Goal: Task Accomplishment & Management: Manage account settings

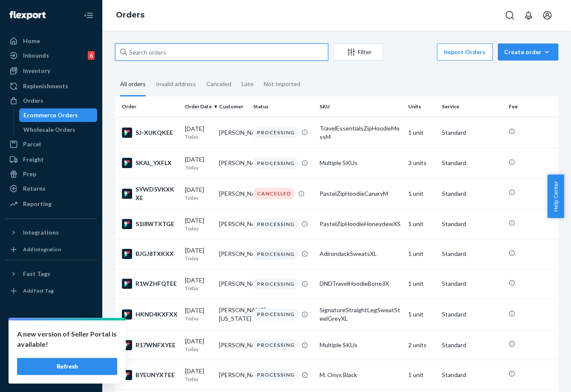
click at [153, 58] on input "text" at bounding box center [221, 51] width 213 height 17
paste input "254349834"
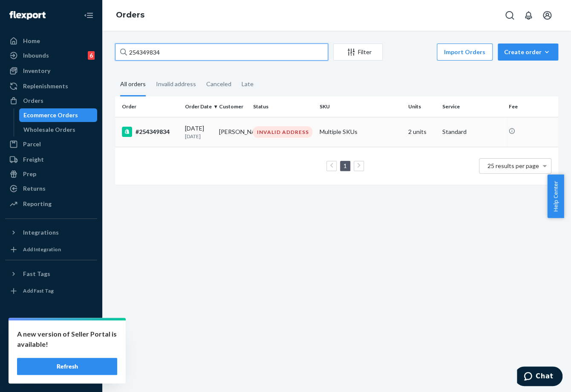
type input "254349834"
click at [273, 138] on td "INVALID ADDRESS" at bounding box center [282, 132] width 66 height 30
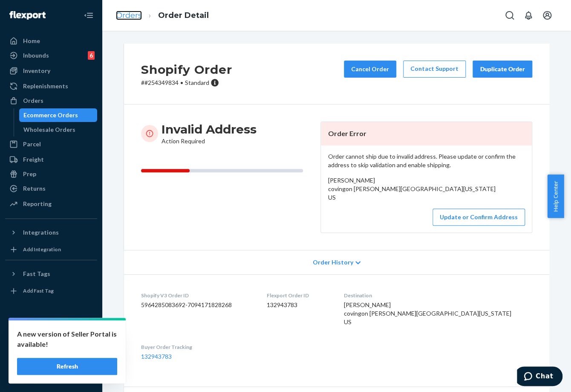
click at [129, 16] on link "Orders" at bounding box center [129, 15] width 26 height 9
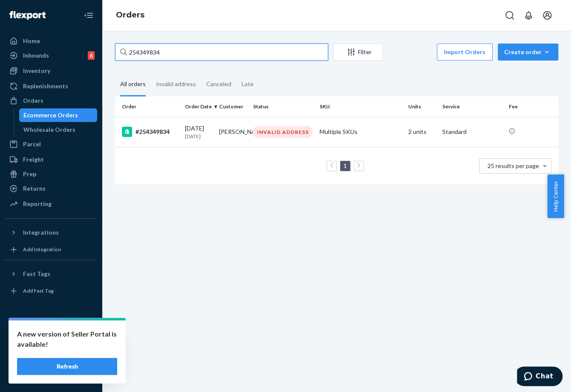
click at [144, 52] on input "254349834" at bounding box center [221, 51] width 213 height 17
paste input "58927"
type input "254589274"
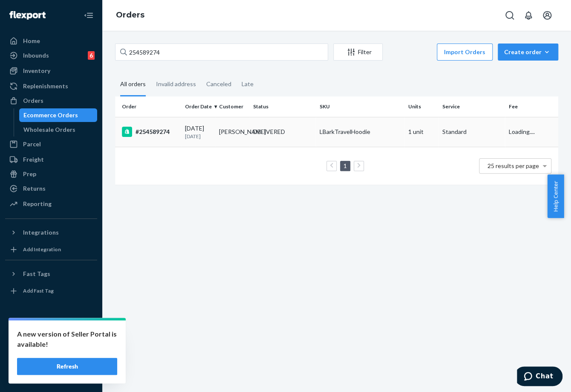
click at [207, 142] on td "08/06/2025 15 days ago" at bounding box center [198, 132] width 34 height 30
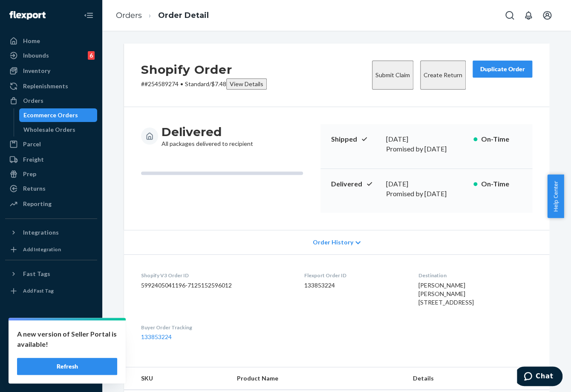
click at [377, 69] on button "Submit Claim" at bounding box center [392, 74] width 41 height 29
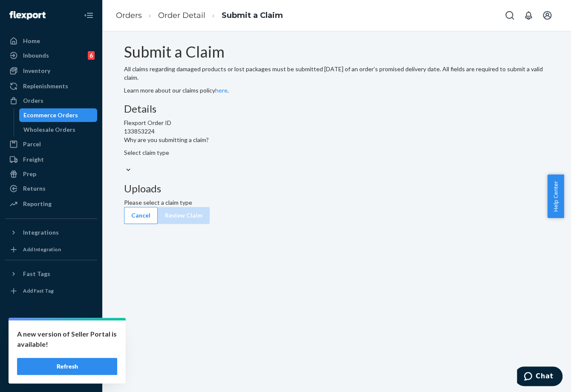
click at [283, 174] on div at bounding box center [336, 169] width 425 height 9
click at [125, 165] on input "Why are you submitting a claim? Select claim type" at bounding box center [124, 161] width 1 height 9
click at [133, 17] on link "Orders" at bounding box center [129, 15] width 26 height 9
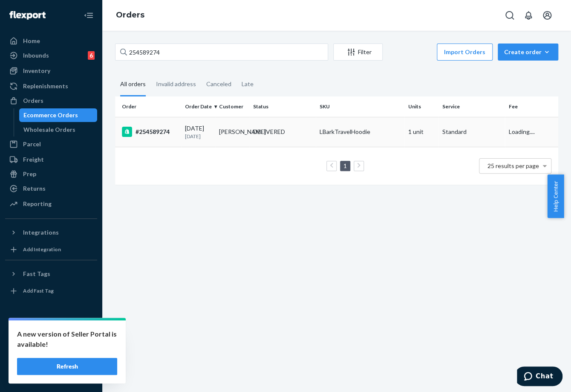
click at [227, 137] on td "Amanda Phifer" at bounding box center [233, 132] width 34 height 30
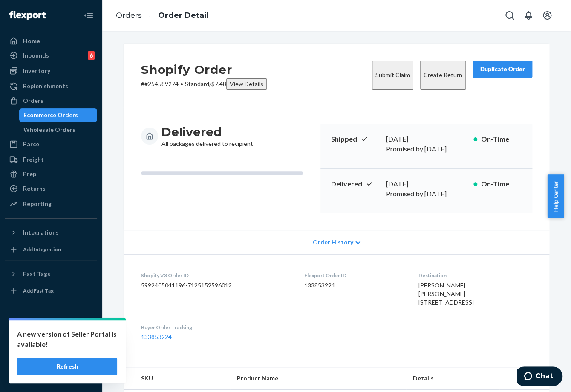
click at [393, 66] on button "Submit Claim" at bounding box center [392, 74] width 41 height 29
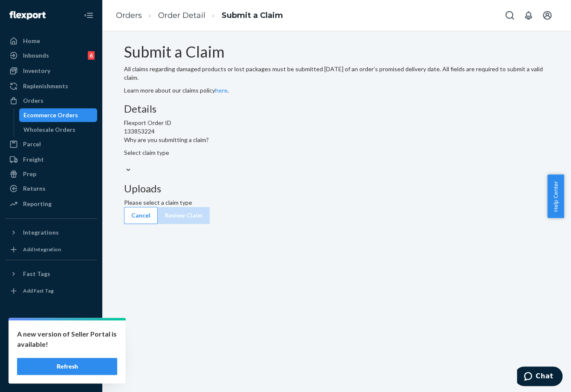
click at [264, 165] on div "Select claim type" at bounding box center [336, 156] width 425 height 17
click at [125, 165] on input "Why are you submitting a claim? Select claim type" at bounding box center [124, 161] width 1 height 9
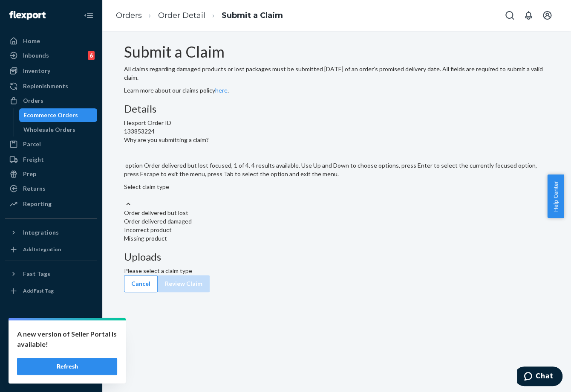
click at [253, 217] on div "Order delivered but lost" at bounding box center [336, 212] width 425 height 9
click at [125, 199] on input "Why are you submitting a claim? option Order delivered but lost focused, 1 of 4…" at bounding box center [124, 195] width 1 height 9
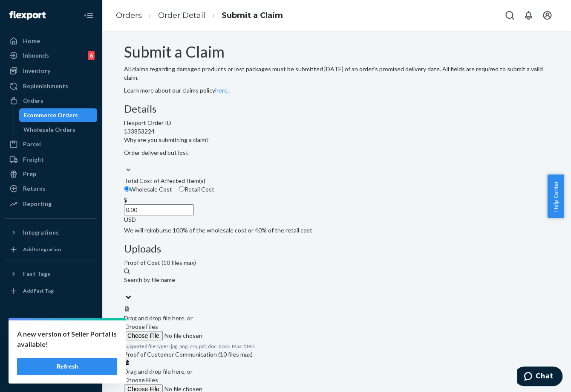
click at [194, 215] on input "0.00" at bounding box center [159, 209] width 70 height 11
type input "47.00"
click at [306, 234] on div "Details Flexport Order ID 133853224 Why are you submitting a claim? Order deliv…" at bounding box center [336, 168] width 425 height 131
click at [240, 331] on input "Choose Files" at bounding box center [182, 335] width 116 height 9
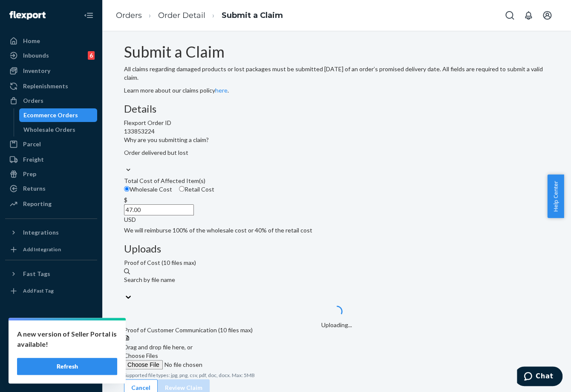
scroll to position [40, 0]
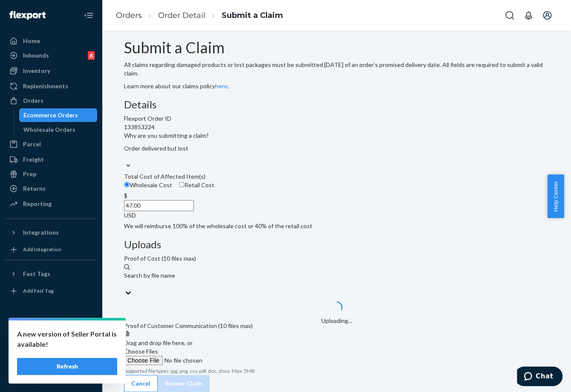
click at [158, 347] on span "Choose Files" at bounding box center [141, 350] width 34 height 7
click at [240, 355] on input "Choose Files" at bounding box center [182, 359] width 116 height 9
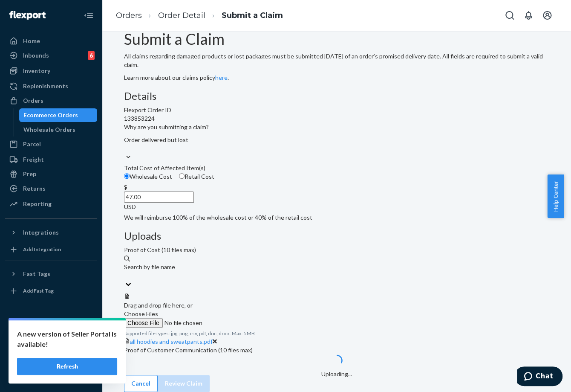
scroll to position [73, 0]
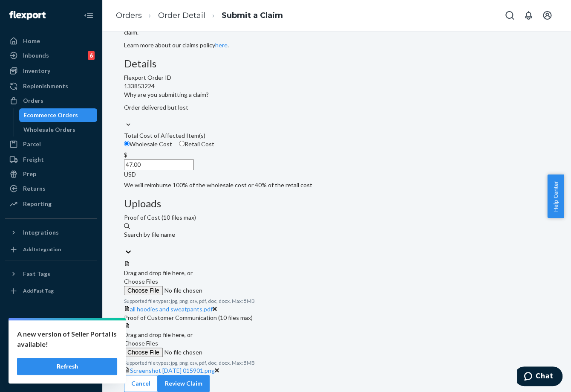
click at [437, 322] on div at bounding box center [336, 322] width 425 height 0
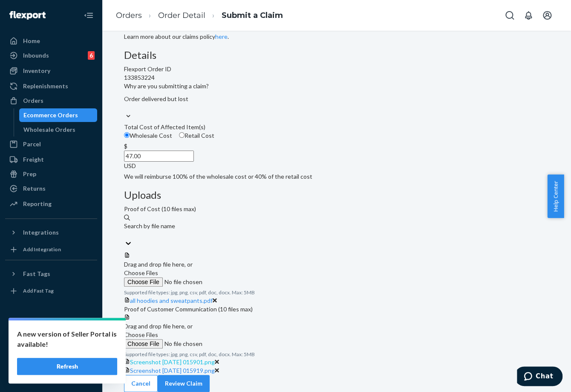
scroll to position [139, 0]
click at [210, 374] on button "Review Claim" at bounding box center [184, 382] width 52 height 17
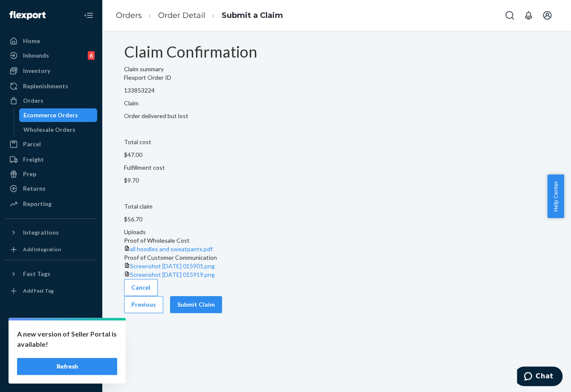
scroll to position [0, 0]
click at [222, 313] on button "Submit Claim" at bounding box center [196, 304] width 52 height 17
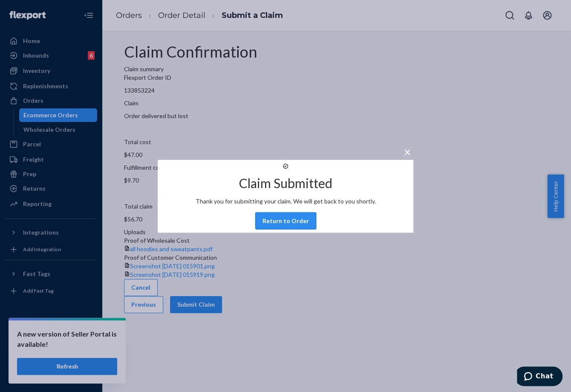
click at [302, 229] on button "Return to Order" at bounding box center [285, 220] width 61 height 17
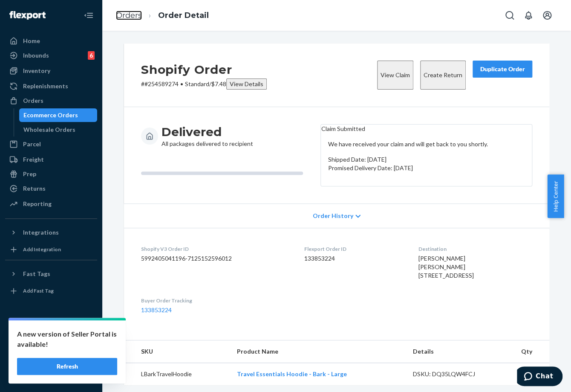
click at [133, 11] on link "Orders" at bounding box center [129, 15] width 26 height 9
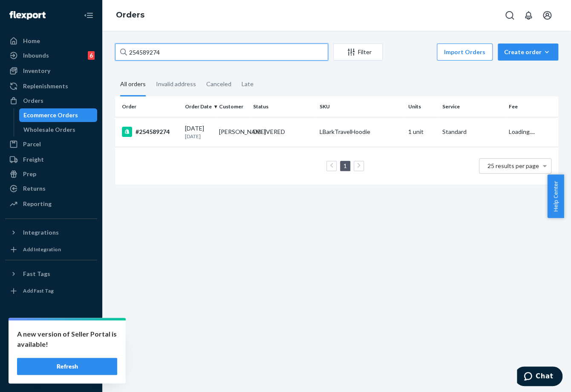
click at [145, 48] on input "254589274" at bounding box center [221, 51] width 213 height 17
click at [143, 50] on input "254589274" at bounding box center [221, 51] width 213 height 17
paste input "280407"
type input "254280407"
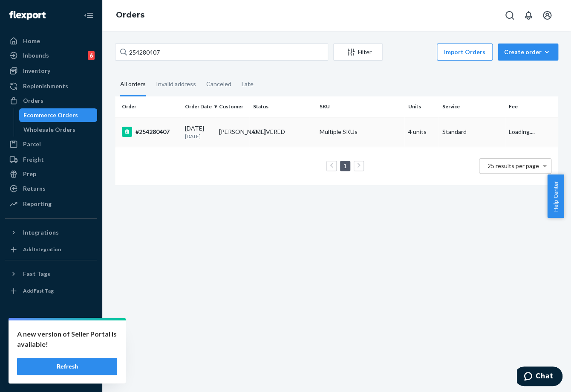
click at [212, 130] on div "07/20/2025 1 month ago" at bounding box center [198, 132] width 27 height 16
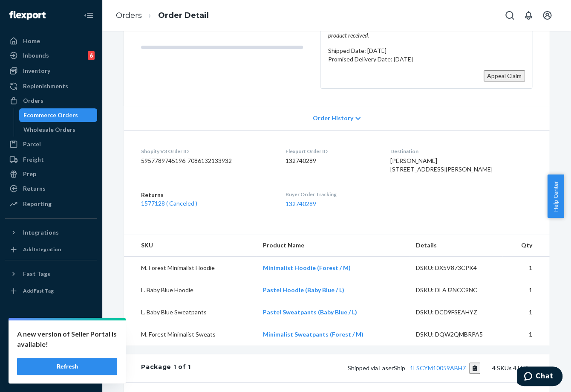
scroll to position [142, 0]
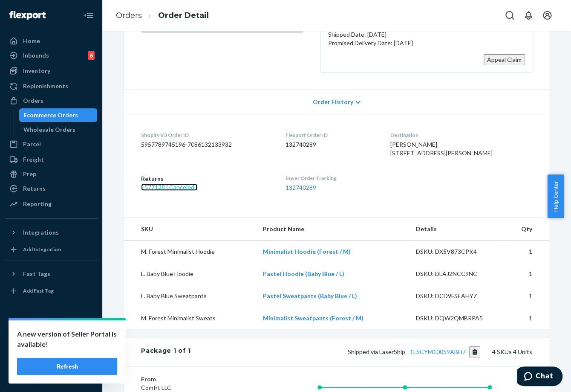
click at [185, 190] on link "1577128 ( Canceled )" at bounding box center [169, 186] width 56 height 7
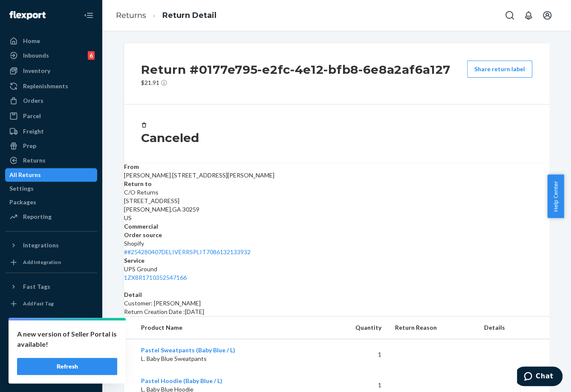
click at [218, 135] on h3 "Canceled" at bounding box center [336, 137] width 391 height 15
click at [39, 104] on div "Orders" at bounding box center [33, 100] width 20 height 9
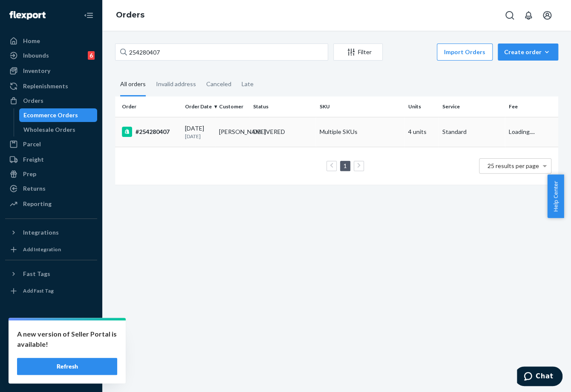
click at [249, 134] on td "DELIVERED" at bounding box center [282, 132] width 66 height 30
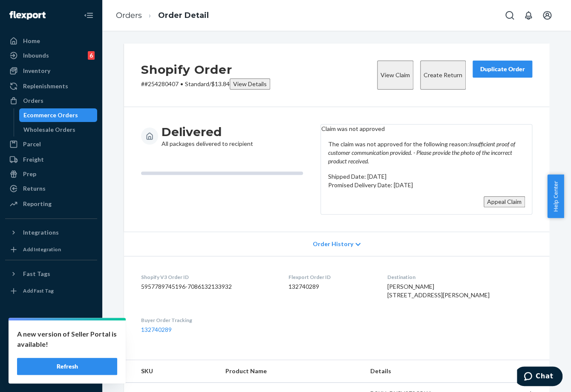
click at [433, 66] on button "Create Return" at bounding box center [443, 74] width 46 height 29
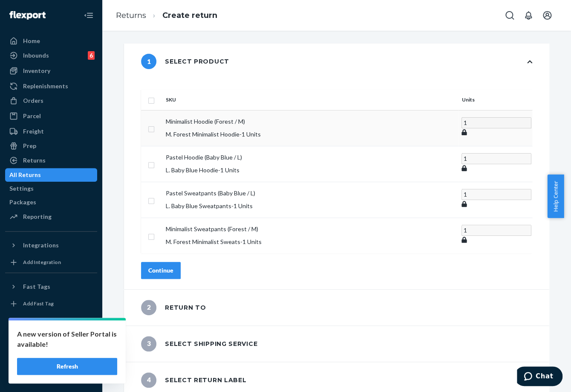
click at [155, 95] on input "checkbox" at bounding box center [151, 99] width 7 height 9
checkbox input "true"
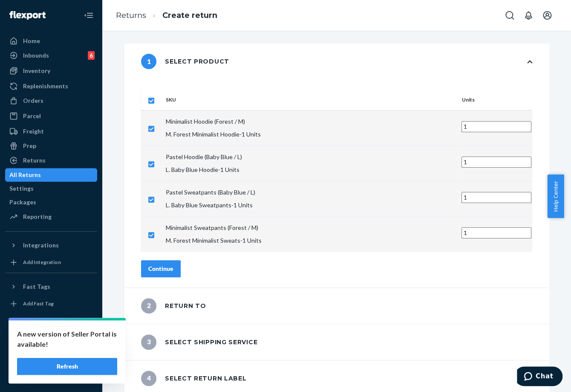
click at [173, 264] on div "Continue" at bounding box center [160, 268] width 25 height 9
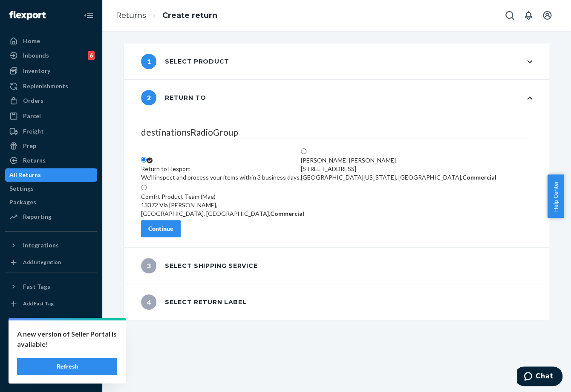
click at [173, 231] on div "Continue" at bounding box center [160, 228] width 25 height 9
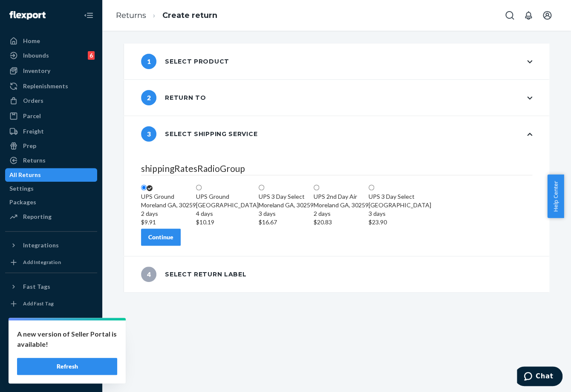
click at [175, 245] on button "Continue" at bounding box center [161, 236] width 40 height 17
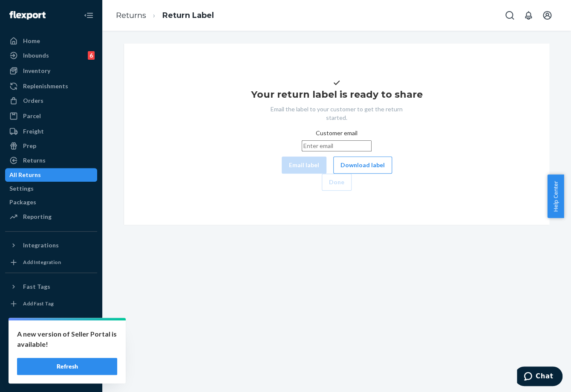
click at [302, 151] on input "Customer email" at bounding box center [337, 145] width 70 height 11
paste input "katieih@icloud.com"
type input "katieih@icloud.com"
click at [282, 173] on button "Email label" at bounding box center [304, 164] width 45 height 17
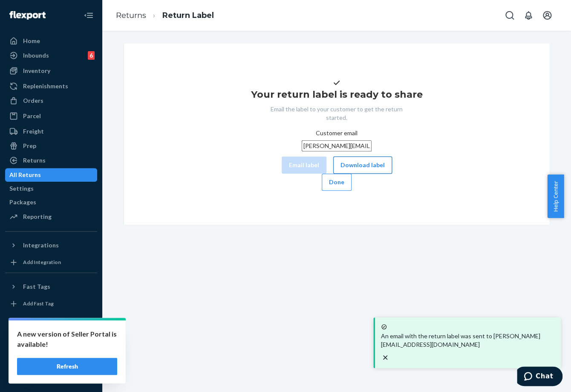
click at [333, 173] on button "Download label" at bounding box center [362, 164] width 59 height 17
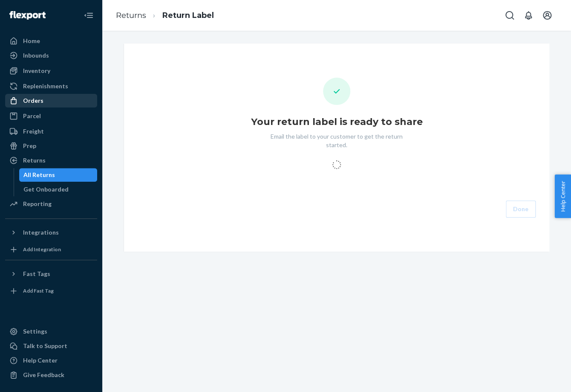
drag, startPoint x: 37, startPoint y: 105, endPoint x: 77, endPoint y: 102, distance: 39.3
click at [37, 105] on div "Orders" at bounding box center [51, 101] width 90 height 12
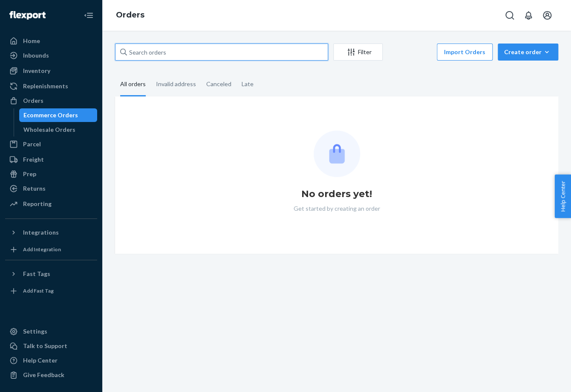
click at [222, 55] on input "text" at bounding box center [221, 51] width 213 height 17
paste input "254603567"
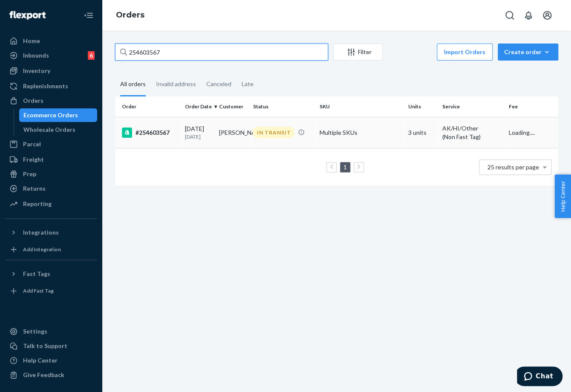
type input "254603567"
click at [241, 132] on td "[PERSON_NAME]" at bounding box center [233, 132] width 34 height 31
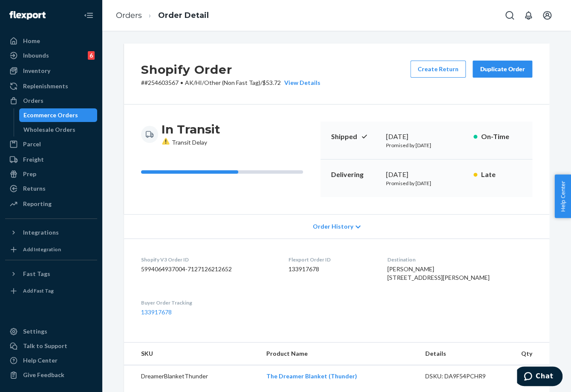
click at [138, 20] on li "Orders" at bounding box center [129, 15] width 26 height 11
click at [137, 18] on link "Orders" at bounding box center [129, 15] width 26 height 9
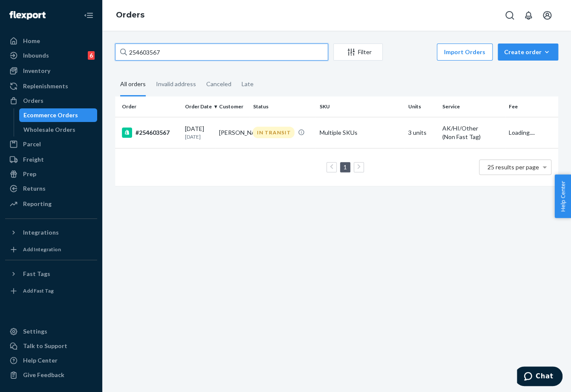
click at [178, 48] on input "254603567" at bounding box center [221, 51] width 213 height 17
drag, startPoint x: 137, startPoint y: 18, endPoint x: 178, endPoint y: 48, distance: 51.2
click at [178, 48] on input "254603567" at bounding box center [221, 51] width 213 height 17
paste input "53762"
type input "254537627"
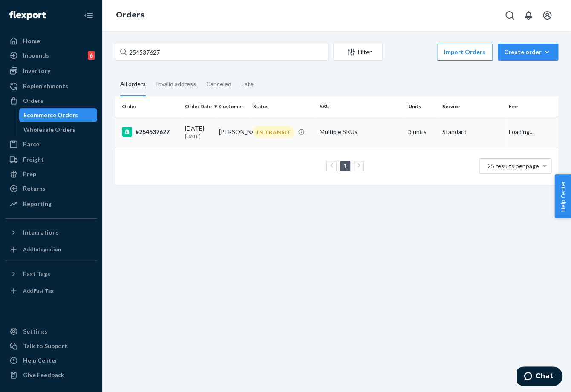
click at [219, 135] on td "[PERSON_NAME]" at bounding box center [233, 132] width 34 height 30
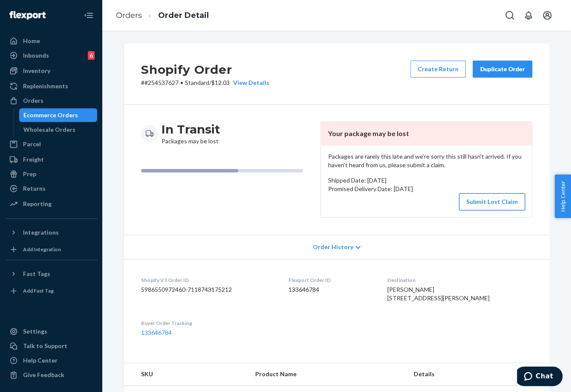
click at [476, 202] on button "Submit Lost Claim" at bounding box center [492, 201] width 66 height 17
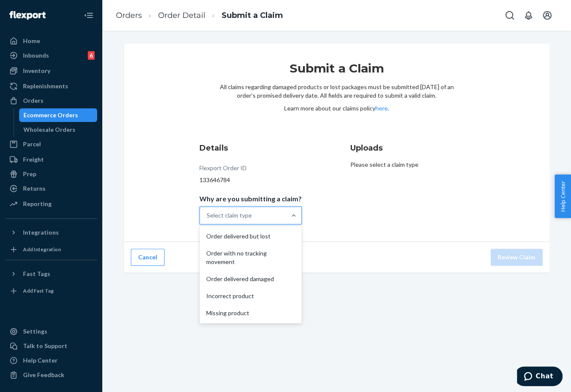
click at [248, 217] on div "Select claim type" at bounding box center [229, 215] width 45 height 9
click at [207, 217] on input "Why are you submitting a claim? option Order delivered but lost focused, 1 of 5…" at bounding box center [207, 215] width 1 height 9
click at [256, 260] on div "Order with no tracking movement" at bounding box center [250, 258] width 99 height 26
click at [207, 219] on input "Why are you submitting a claim? option Order with no tracking movement focused,…" at bounding box center [207, 215] width 1 height 9
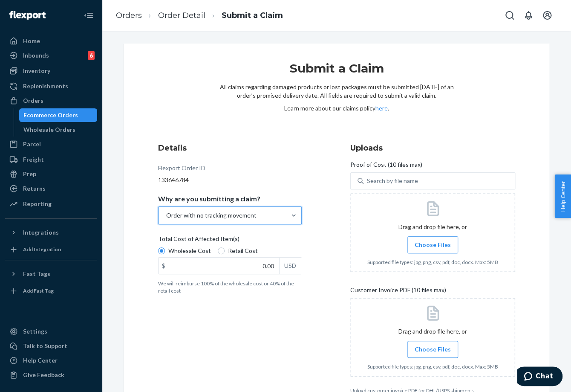
click at [253, 273] on div "$ 0.00 USD" at bounding box center [230, 265] width 144 height 17
click at [253, 273] on input "0.00" at bounding box center [218, 265] width 121 height 16
click at [253, 273] on div "$ 0.00 USD" at bounding box center [230, 265] width 144 height 17
click at [253, 273] on input "0.00" at bounding box center [218, 265] width 121 height 16
click at [410, 249] on label "Choose Files" at bounding box center [432, 244] width 51 height 17
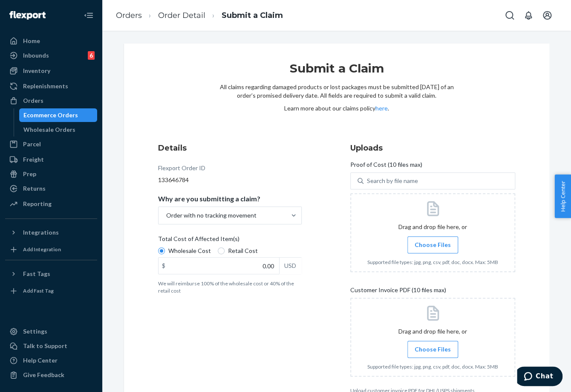
click at [432, 249] on input "Choose Files" at bounding box center [432, 244] width 0 height 9
click at [432, 347] on span "Choose Files" at bounding box center [433, 349] width 36 height 9
click at [432, 347] on input "Choose Files" at bounding box center [432, 348] width 0 height 9
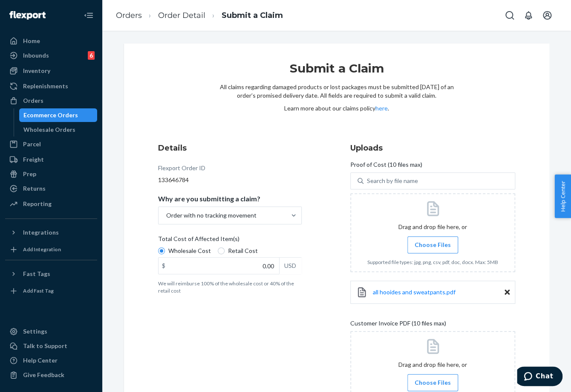
click at [430, 244] on span "Choose Files" at bounding box center [433, 244] width 36 height 9
click at [432, 244] on input "Choose Files" at bounding box center [432, 244] width 0 height 9
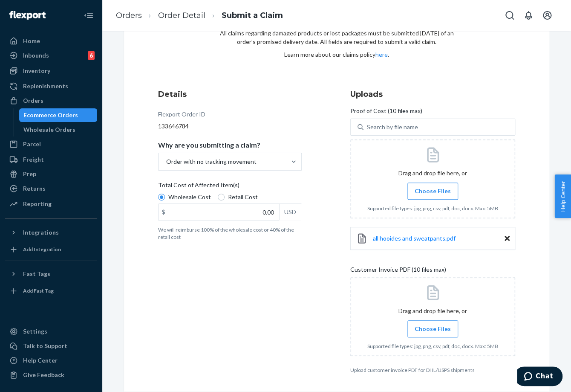
scroll to position [83, 0]
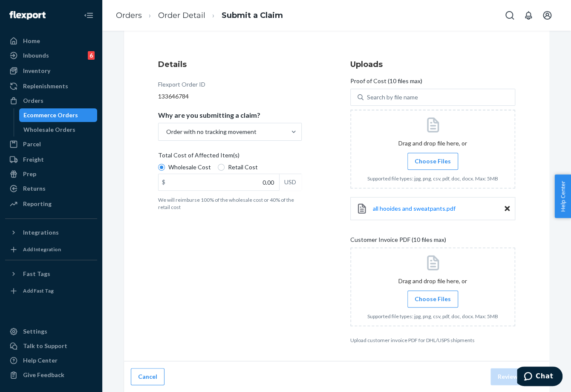
click at [431, 161] on span "Choose Files" at bounding box center [433, 161] width 36 height 9
click at [432, 161] on input "Choose Files" at bounding box center [432, 160] width 0 height 9
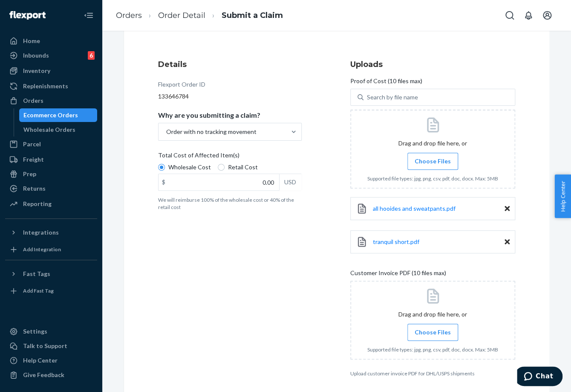
click at [429, 337] on label "Choose Files" at bounding box center [432, 331] width 51 height 17
click at [432, 337] on input "Choose Files" at bounding box center [432, 331] width 0 height 9
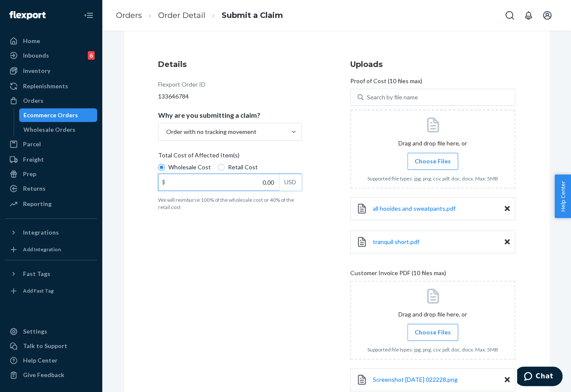
click at [262, 188] on input "0.00" at bounding box center [218, 182] width 121 height 16
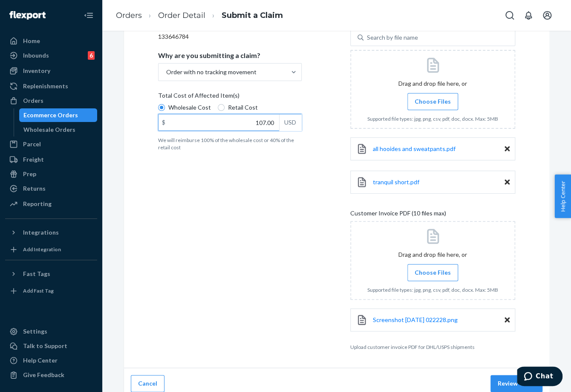
scroll to position [150, 0]
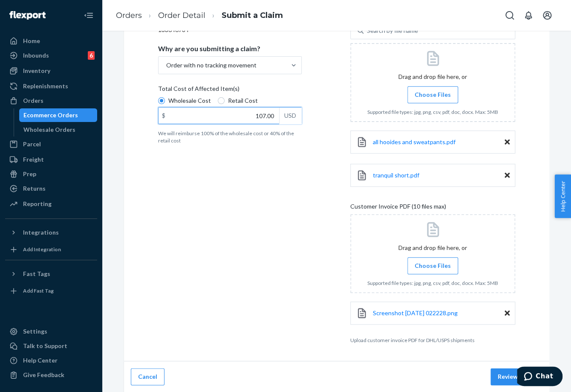
type input "107.00"
click at [257, 259] on div "Details Flexport Order ID 133646784 Why are you submitting a claim? Order with …" at bounding box center [240, 167] width 165 height 361
click at [501, 374] on button "Review Claim" at bounding box center [516, 376] width 52 height 17
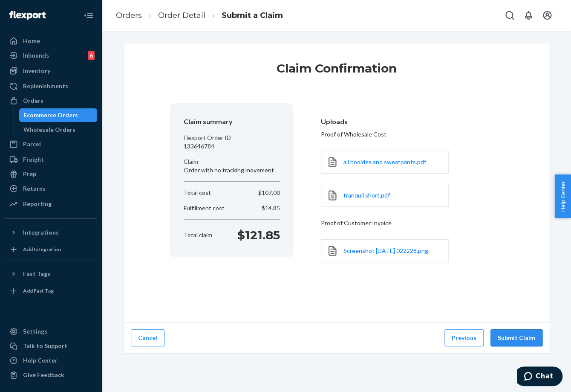
click at [508, 333] on button "Submit Claim" at bounding box center [516, 337] width 52 height 17
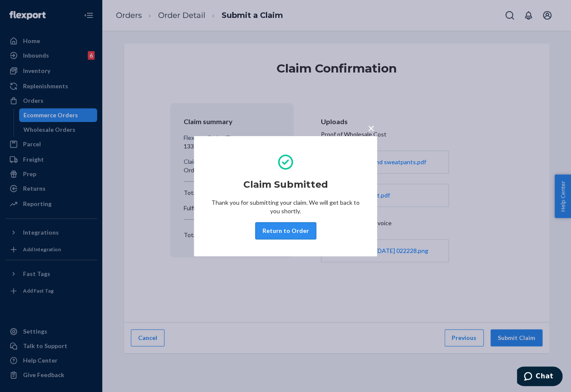
click at [276, 227] on button "Return to Order" at bounding box center [285, 230] width 61 height 17
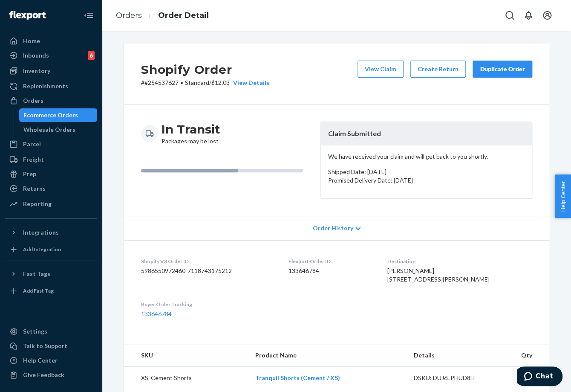
click at [511, 67] on div "Duplicate Order" at bounding box center [502, 69] width 45 height 9
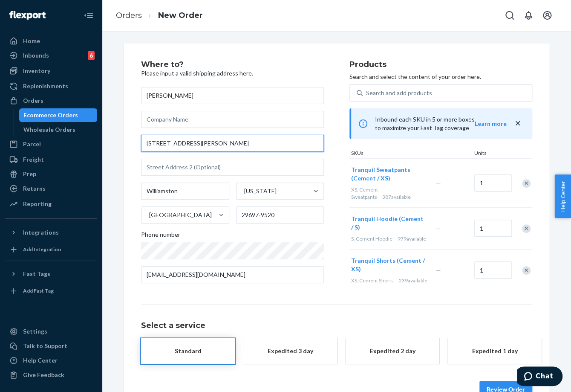
drag, startPoint x: 202, startPoint y: 144, endPoint x: 132, endPoint y: 139, distance: 70.4
click at [132, 139] on div "Where to? Please input a valid shipping address here. [PERSON_NAME] [STREET_ADD…" at bounding box center [336, 228] width 425 height 371
paste input "[PERSON_NAME] SC 29697"
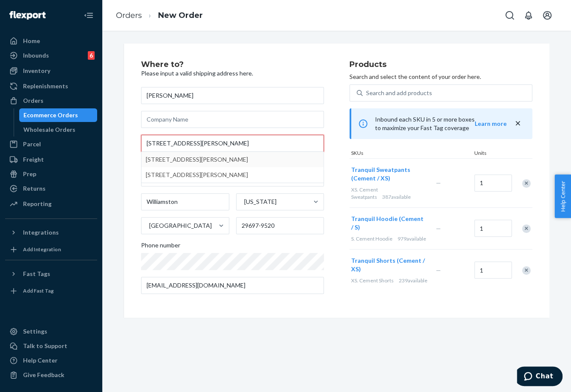
type input "[STREET_ADDRESS][PERSON_NAME]"
drag, startPoint x: 204, startPoint y: 158, endPoint x: 244, endPoint y: 170, distance: 41.9
type input "29697"
type input "[STREET_ADDRESS][PERSON_NAME]"
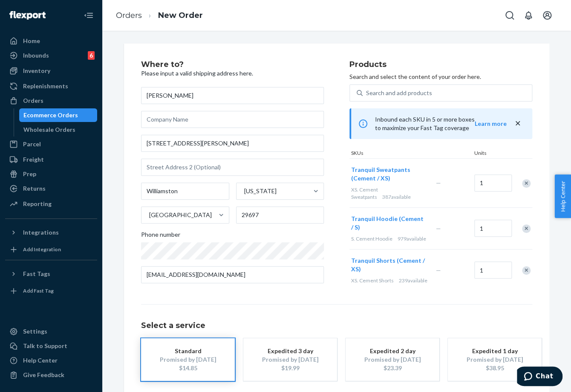
click at [304, 311] on div "Select a service Standard Promised by [DATE] $14.85 Expedited 3 day Promised by…" at bounding box center [336, 342] width 391 height 77
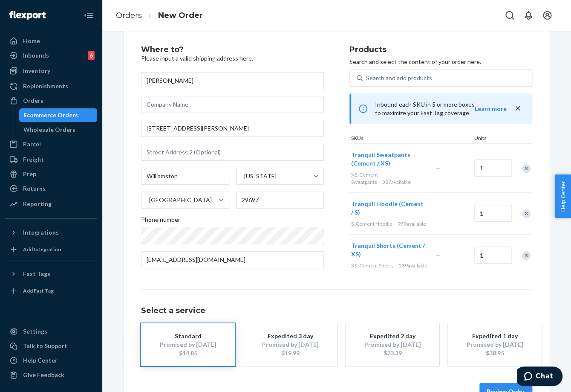
scroll to position [40, 0]
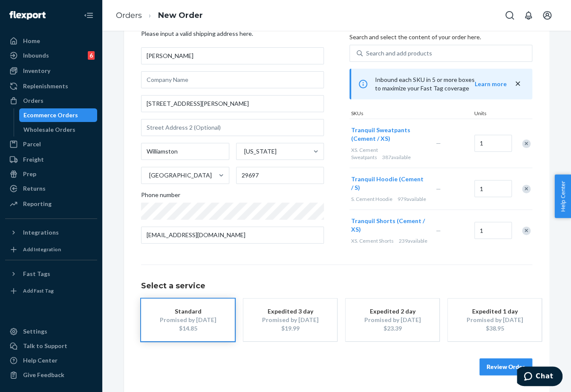
click at [498, 362] on button "Review Order" at bounding box center [505, 366] width 53 height 17
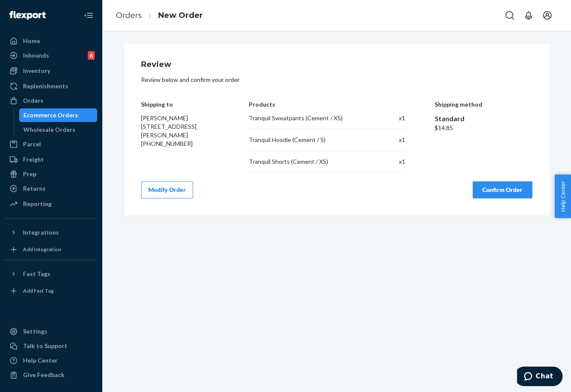
drag, startPoint x: 508, startPoint y: 185, endPoint x: 501, endPoint y: 195, distance: 12.2
click at [508, 186] on button "Confirm Order" at bounding box center [502, 189] width 60 height 17
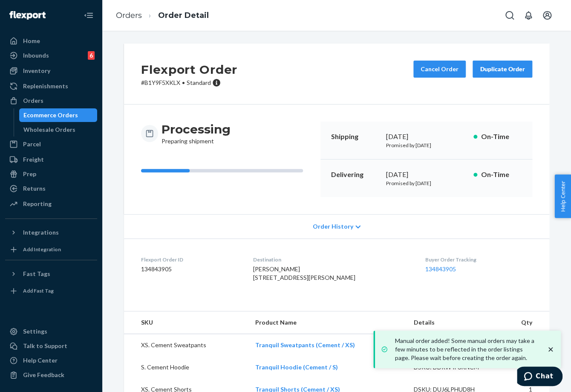
drag, startPoint x: 377, startPoint y: 175, endPoint x: 419, endPoint y: 173, distance: 42.6
click at [420, 173] on div "Delivering [DATE] Promised by [DATE] On-Time" at bounding box center [426, 177] width 212 height 37
copy div "[DATE]"
click at [439, 271] on link "134843905" at bounding box center [440, 268] width 31 height 7
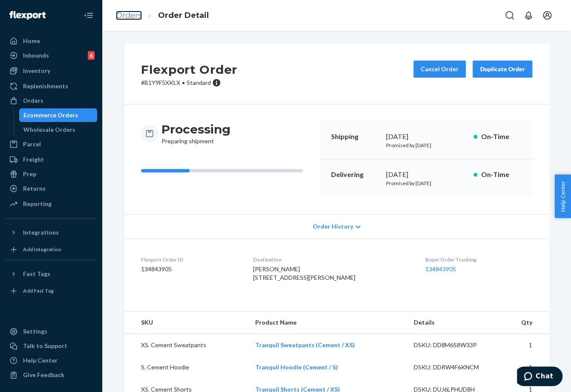
click at [131, 11] on link "Orders" at bounding box center [129, 15] width 26 height 9
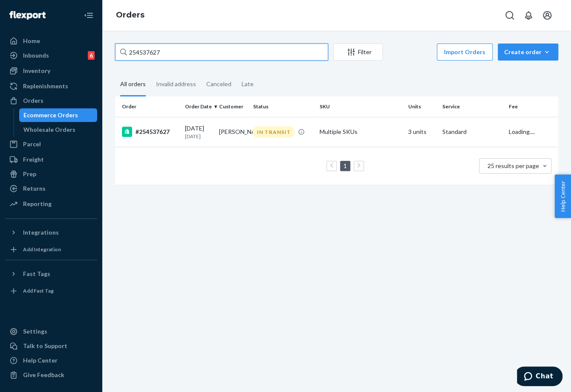
click at [157, 58] on input "254537627" at bounding box center [221, 51] width 213 height 17
paste input "354945"
type input "254354945"
click at [268, 142] on td "IN TRANSIT" at bounding box center [282, 132] width 66 height 30
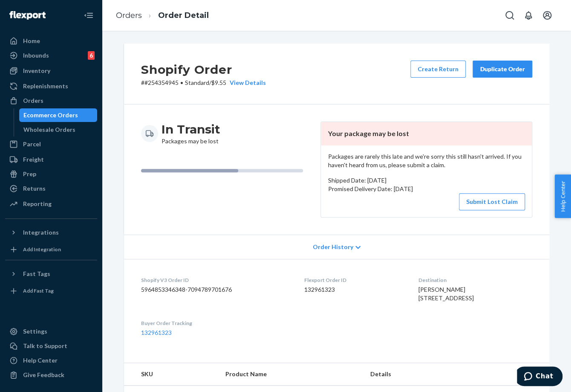
drag, startPoint x: 508, startPoint y: 200, endPoint x: 470, endPoint y: 194, distance: 38.0
click at [508, 200] on button "Submit Lost Claim" at bounding box center [492, 201] width 66 height 17
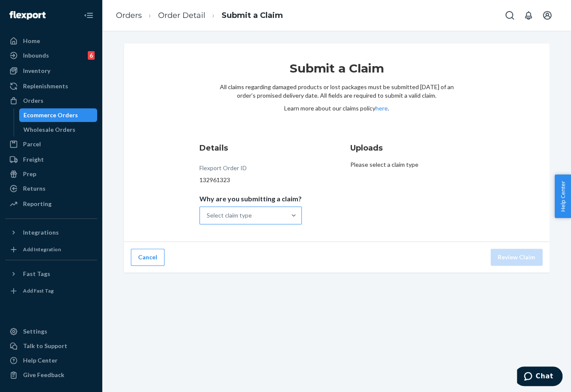
click at [258, 209] on div "Select claim type" at bounding box center [243, 215] width 86 height 17
click at [207, 211] on input "Why are you submitting a claim? Select claim type" at bounding box center [207, 215] width 1 height 9
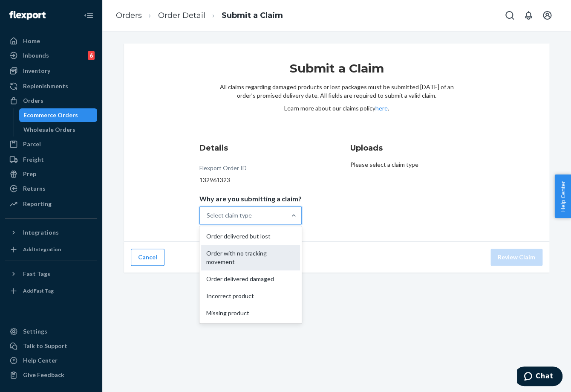
click at [257, 262] on div "Order with no tracking movement" at bounding box center [250, 258] width 99 height 26
click at [207, 219] on input "Why are you submitting a claim? option Order with no tracking movement focused,…" at bounding box center [207, 215] width 1 height 9
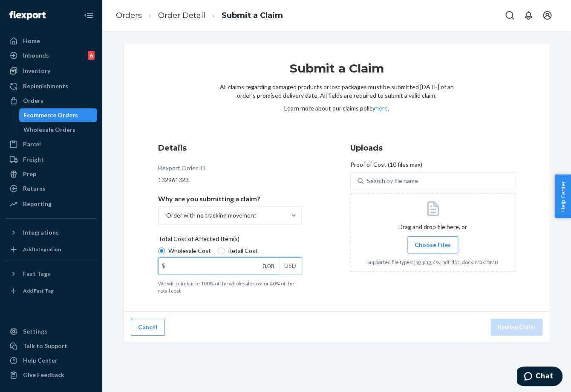
click at [257, 268] on input "0.00" at bounding box center [218, 265] width 121 height 16
click at [256, 268] on input "0.00" at bounding box center [218, 265] width 121 height 16
type input "79.00"
click at [436, 250] on label "Choose Files" at bounding box center [432, 244] width 51 height 17
click at [433, 249] on input "Choose Files" at bounding box center [432, 244] width 0 height 9
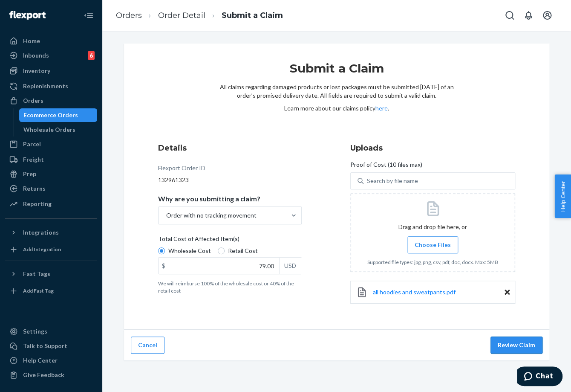
click at [508, 343] on button "Review Claim" at bounding box center [516, 344] width 52 height 17
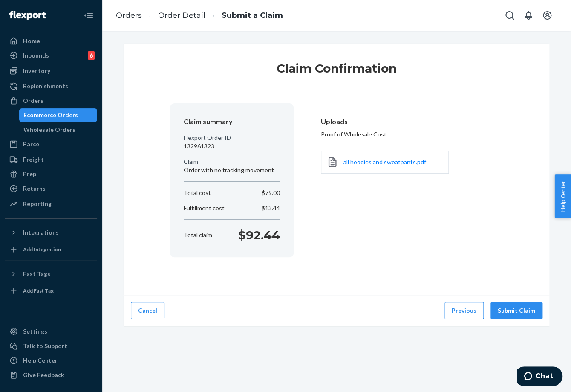
click at [516, 322] on div "Cancel Previous Submit Claim" at bounding box center [336, 310] width 425 height 31
click at [515, 313] on button "Submit Claim" at bounding box center [516, 310] width 52 height 17
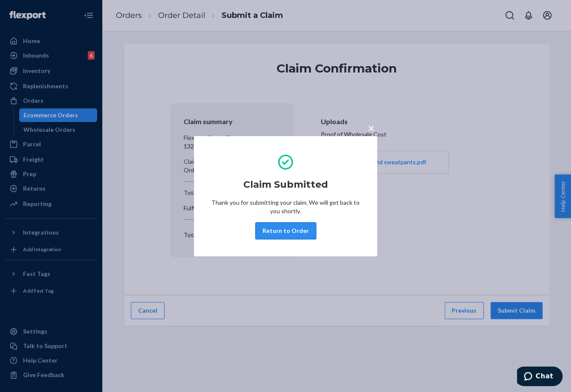
click at [292, 235] on button "Return to Order" at bounding box center [285, 230] width 61 height 17
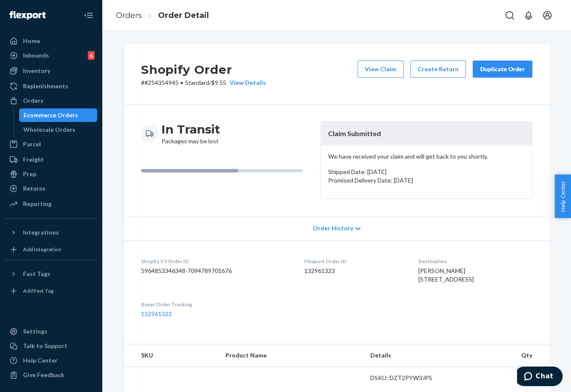
drag, startPoint x: 497, startPoint y: 74, endPoint x: 487, endPoint y: 79, distance: 11.1
click at [496, 74] on button "Duplicate Order" at bounding box center [502, 68] width 60 height 17
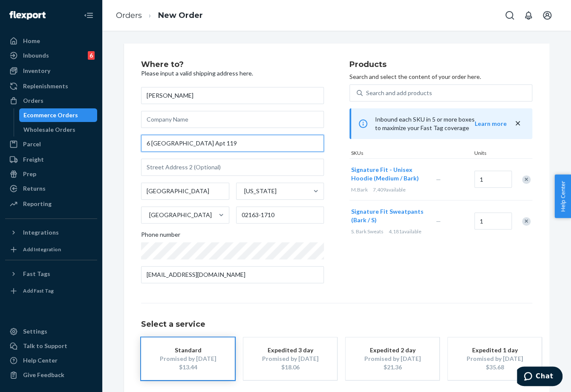
drag, startPoint x: 235, startPoint y: 142, endPoint x: 138, endPoint y: 144, distance: 96.7
click at [141, 144] on input "6 [GEOGRAPHIC_DATA] Apt 119" at bounding box center [232, 143] width 183 height 17
paste input "#[GEOGRAPHIC_DATA] 02163"
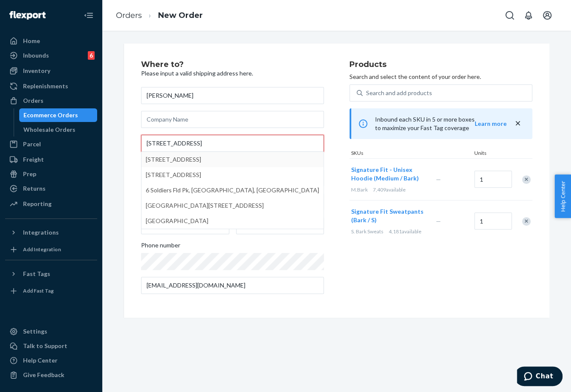
type input "[STREET_ADDRESS]"
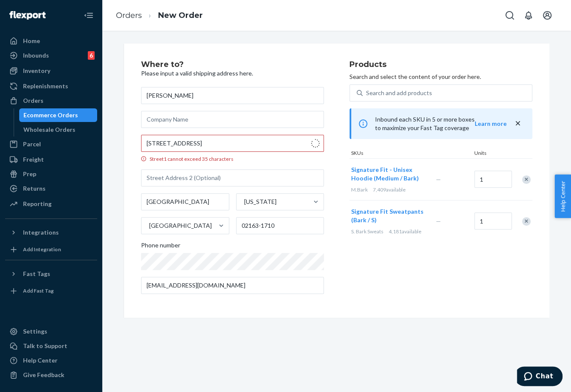
type input "02163"
click at [233, 144] on input "Street1 must be at least 3 characters long" at bounding box center [232, 143] width 183 height 17
paste input "[STREET_ADDRESS]"
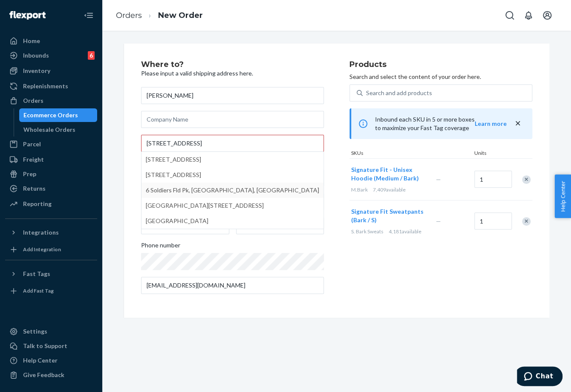
type input "6 Soldiers Fld Rd"
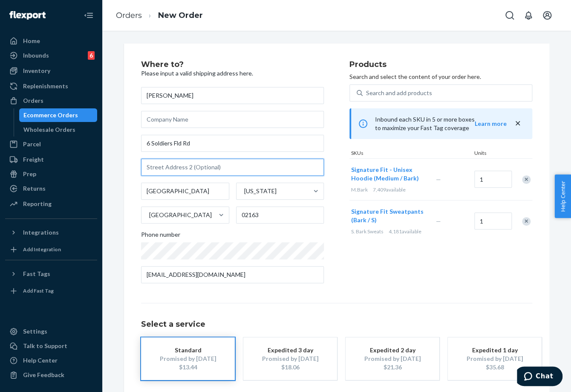
click at [212, 167] on input "text" at bounding box center [232, 166] width 183 height 17
paste input "#119"
type input "#119"
click at [364, 303] on div "Select a service Standard Promised by [DATE] $13.44 Expedited 3 day Promised by…" at bounding box center [336, 340] width 391 height 77
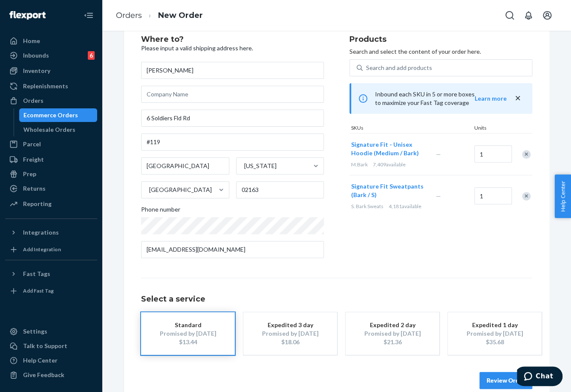
scroll to position [39, 0]
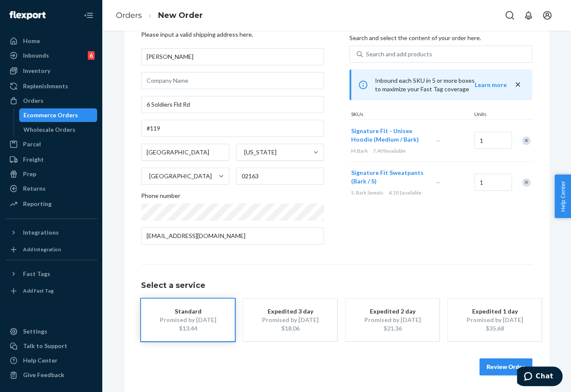
click at [486, 361] on button "Review Order" at bounding box center [505, 366] width 53 height 17
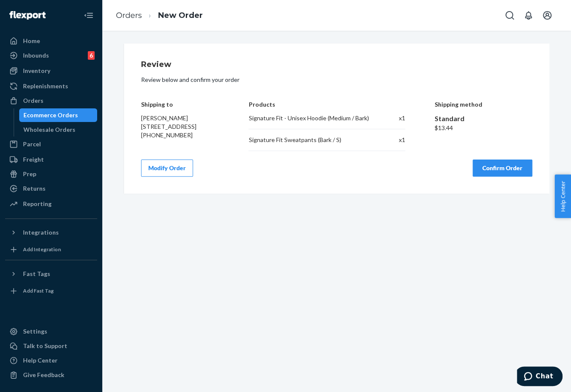
scroll to position [0, 0]
click at [499, 172] on button "Confirm Order" at bounding box center [502, 167] width 60 height 17
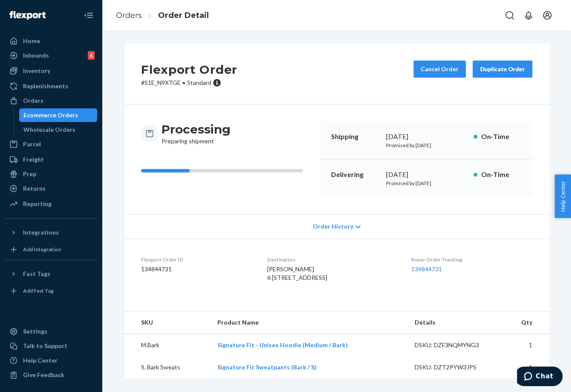
drag, startPoint x: 380, startPoint y: 173, endPoint x: 420, endPoint y: 173, distance: 40.5
click at [420, 173] on div "Delivering [DATE] Promised by [DATE] On-Time" at bounding box center [426, 177] width 212 height 37
copy div "[DATE]"
click at [431, 272] on link "134844731" at bounding box center [426, 268] width 31 height 7
click at [127, 21] on ol "Orders Order Detail" at bounding box center [162, 15] width 107 height 25
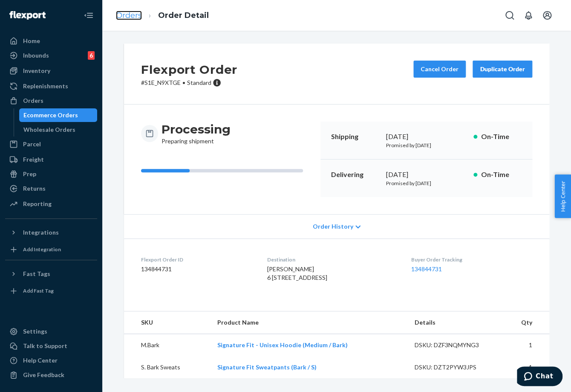
click at [130, 16] on link "Orders" at bounding box center [129, 15] width 26 height 9
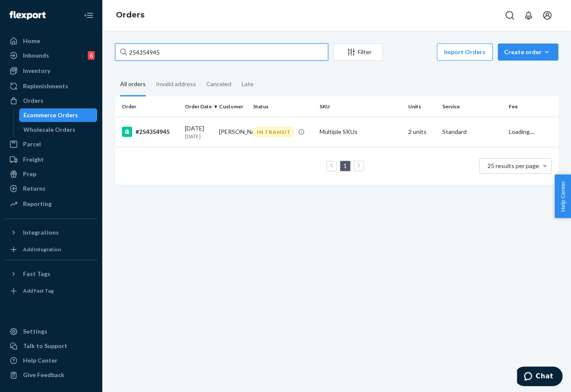
click at [163, 55] on input "254354945" at bounding box center [221, 51] width 213 height 17
paste input "76967"
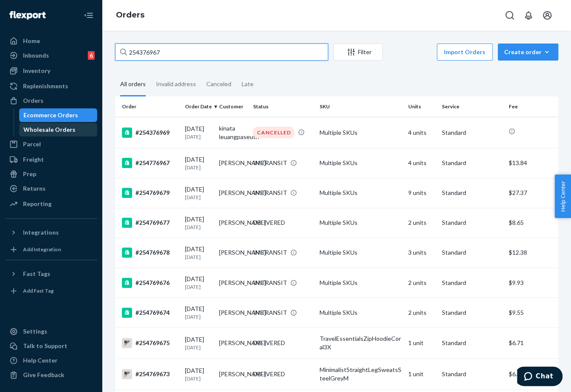
type input "254376967"
click at [57, 129] on div "Wholesale Orders" at bounding box center [49, 129] width 52 height 9
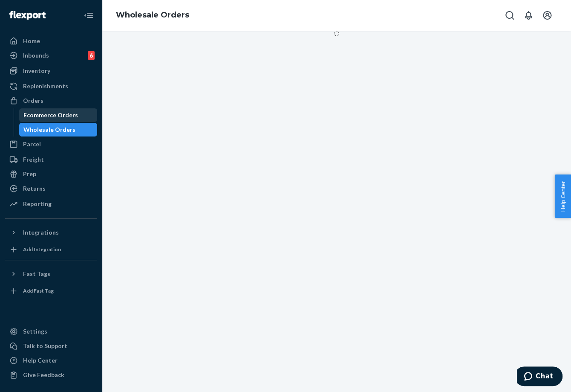
click at [63, 115] on div "Ecommerce Orders" at bounding box center [50, 115] width 55 height 9
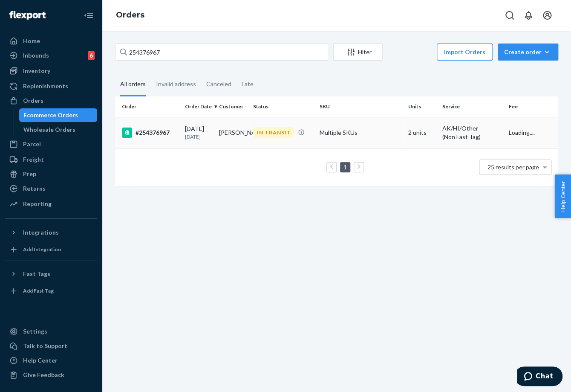
click at [316, 141] on td "Multiple SKUs" at bounding box center [360, 132] width 89 height 31
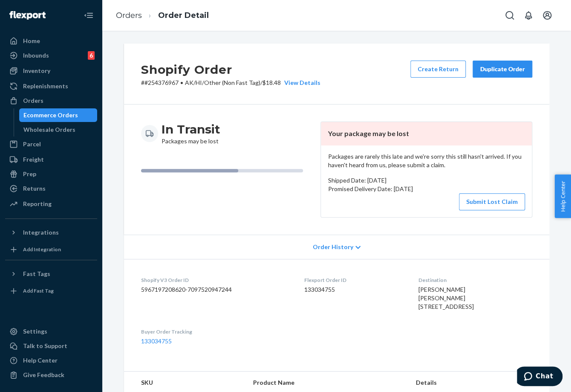
drag, startPoint x: 484, startPoint y: 199, endPoint x: 269, endPoint y: 60, distance: 255.4
click at [483, 200] on button "Submit Lost Claim" at bounding box center [492, 201] width 66 height 17
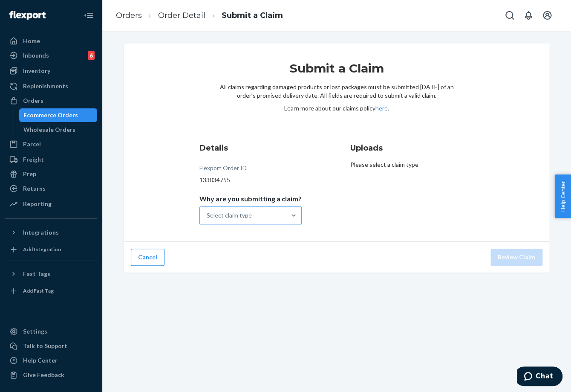
click at [259, 221] on div "Select claim type" at bounding box center [243, 215] width 86 height 17
click at [207, 219] on input "Why are you submitting a claim? Select claim type" at bounding box center [207, 215] width 1 height 9
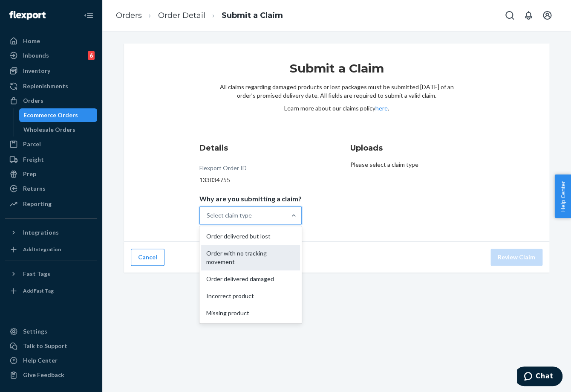
click at [262, 261] on div "Order with no tracking movement" at bounding box center [250, 258] width 99 height 26
click at [207, 219] on input "Why are you submitting a claim? option Order with no tracking movement focused,…" at bounding box center [207, 215] width 1 height 9
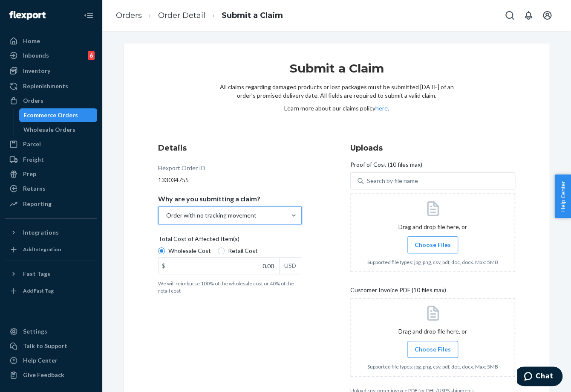
click at [428, 248] on span "Choose Files" at bounding box center [433, 244] width 36 height 9
click at [432, 248] on input "Choose Files" at bounding box center [432, 244] width 0 height 9
click at [435, 240] on span "Choose Files" at bounding box center [433, 244] width 36 height 9
click at [433, 240] on input "Choose Files" at bounding box center [432, 244] width 0 height 9
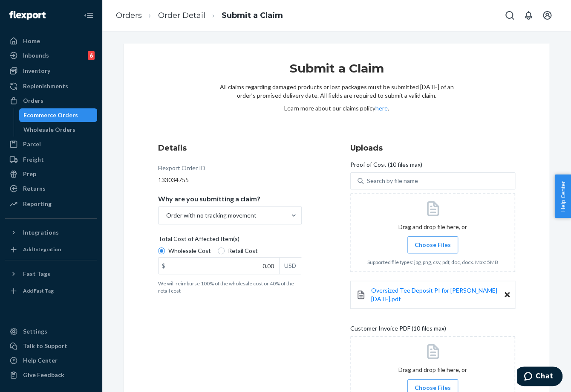
scroll to position [89, 0]
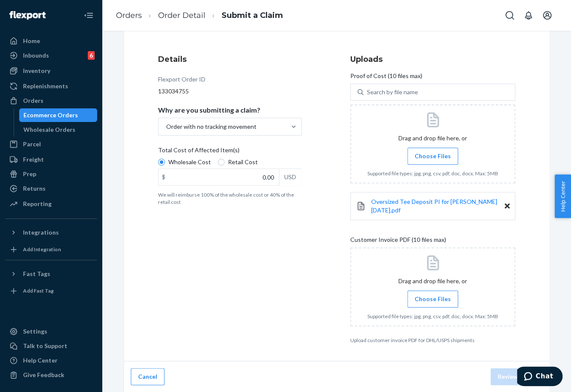
click at [432, 299] on input "Choose Files" at bounding box center [432, 298] width 0 height 9
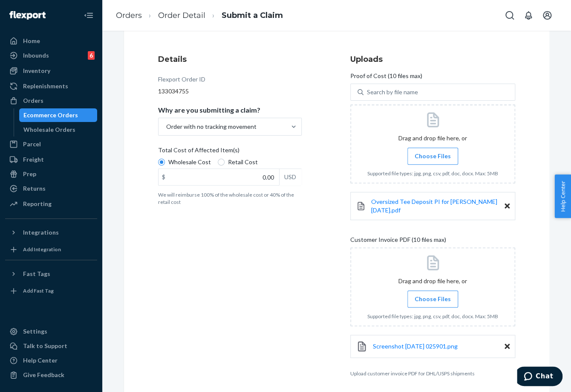
click at [437, 304] on label "Choose Files" at bounding box center [432, 298] width 51 height 17
click at [433, 303] on input "Choose Files" at bounding box center [432, 298] width 0 height 9
click at [433, 153] on span "Choose Files" at bounding box center [433, 156] width 36 height 9
click at [433, 153] on input "Choose Files" at bounding box center [432, 155] width 0 height 9
click at [439, 159] on span "Choose Files" at bounding box center [433, 156] width 36 height 9
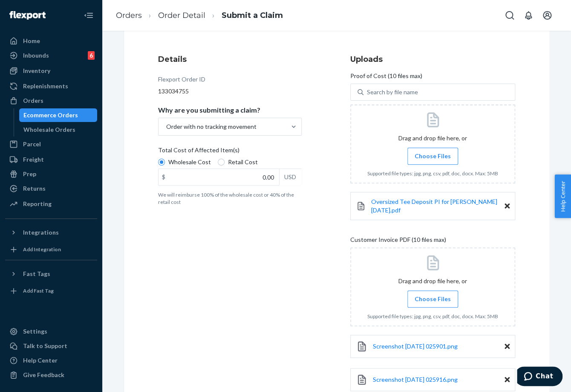
click at [433, 159] on input "Choose Files" at bounding box center [432, 155] width 0 height 9
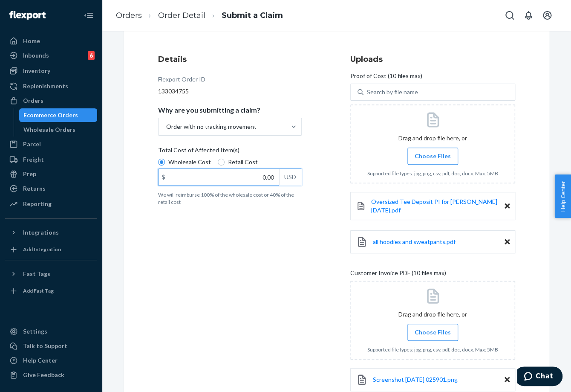
click at [242, 170] on input "0.00" at bounding box center [218, 177] width 121 height 16
type input "75.00"
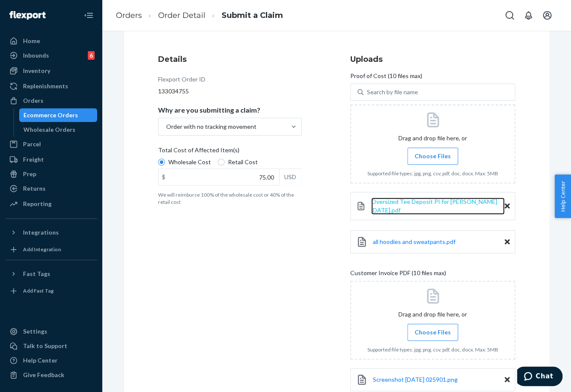
click at [416, 204] on span "Oversized Tee Deposit PI for [PERSON_NAME] [DATE].pdf" at bounding box center [434, 206] width 126 height 16
drag, startPoint x: 245, startPoint y: 308, endPoint x: 242, endPoint y: 304, distance: 5.1
click at [245, 308] on div "Details Flexport Order ID 133034755 Why are you submitting a claim? Order with …" at bounding box center [240, 249] width 165 height 400
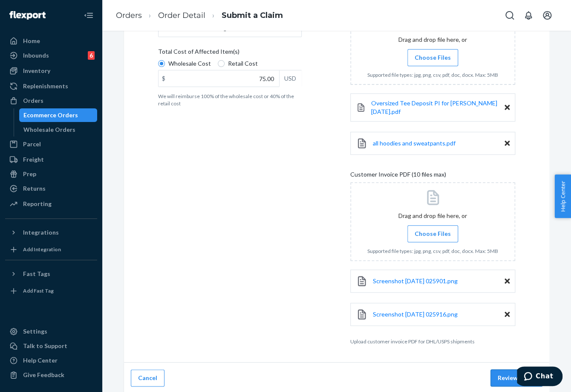
scroll to position [188, 0]
click at [497, 374] on button "Review Claim" at bounding box center [516, 376] width 52 height 17
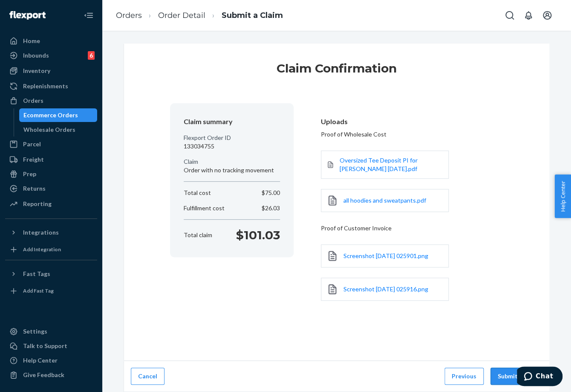
click at [499, 380] on button "Submit Claim" at bounding box center [516, 375] width 52 height 17
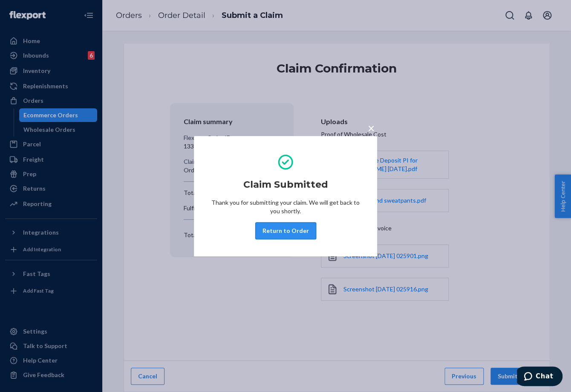
click at [299, 230] on button "Return to Order" at bounding box center [285, 230] width 61 height 17
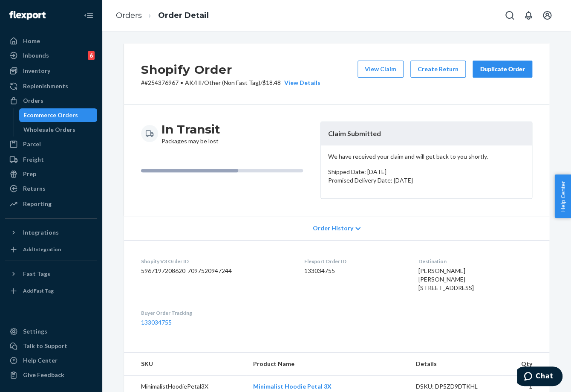
drag, startPoint x: 515, startPoint y: 67, endPoint x: 398, endPoint y: 43, distance: 118.8
click at [515, 67] on div "Duplicate Order" at bounding box center [502, 69] width 45 height 9
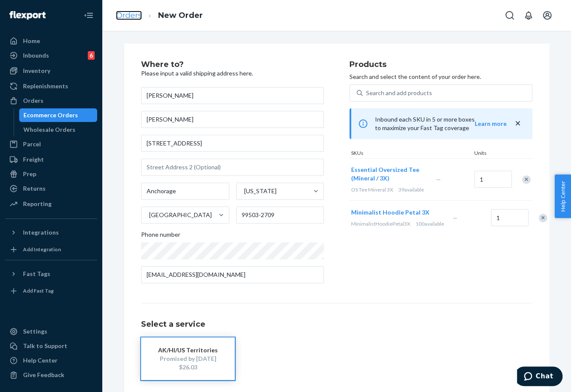
click at [127, 17] on link "Orders" at bounding box center [129, 15] width 26 height 9
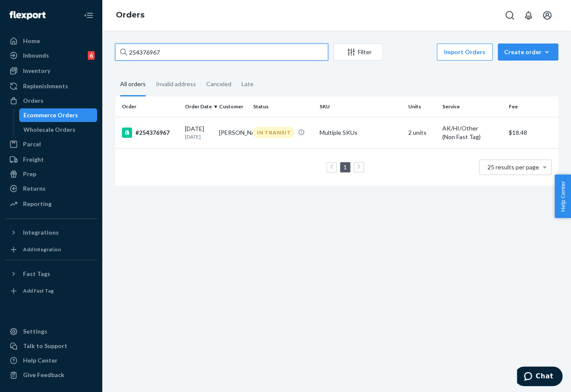
click at [131, 56] on input "254376967" at bounding box center [221, 51] width 213 height 17
paste input "281686"
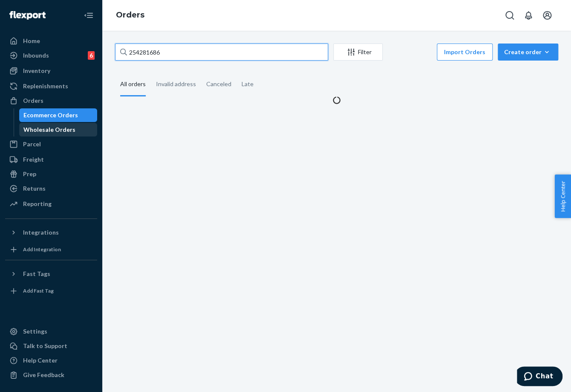
type input "254281686"
click at [67, 130] on div "Wholesale Orders" at bounding box center [49, 129] width 52 height 9
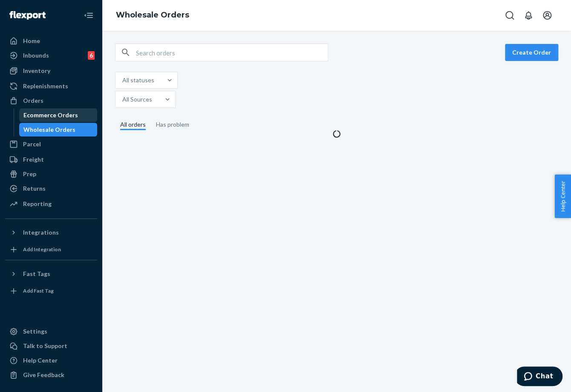
click at [68, 114] on div "Ecommerce Orders" at bounding box center [50, 115] width 55 height 9
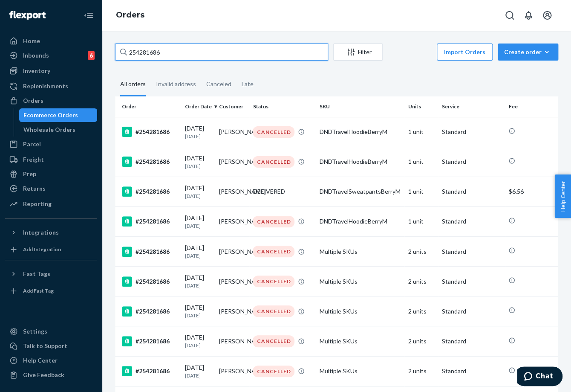
click at [163, 52] on input "254281686" at bounding box center [221, 51] width 213 height 17
click at [163, 51] on input "254281686" at bounding box center [221, 51] width 213 height 17
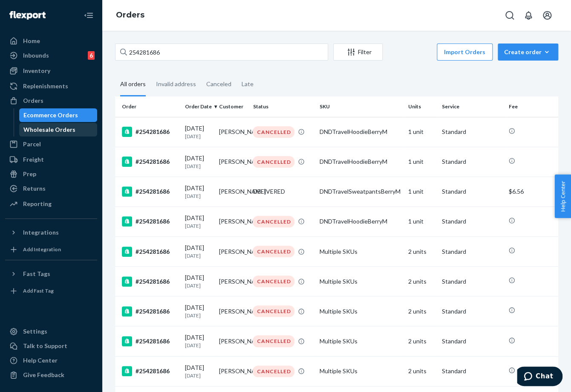
click at [50, 125] on div "Wholesale Orders" at bounding box center [49, 129] width 52 height 9
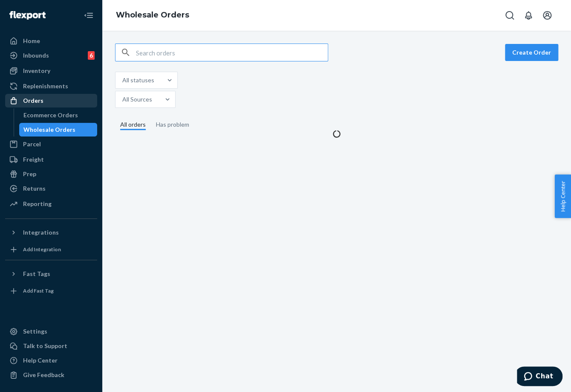
click at [54, 106] on div "Orders" at bounding box center [51, 101] width 90 height 12
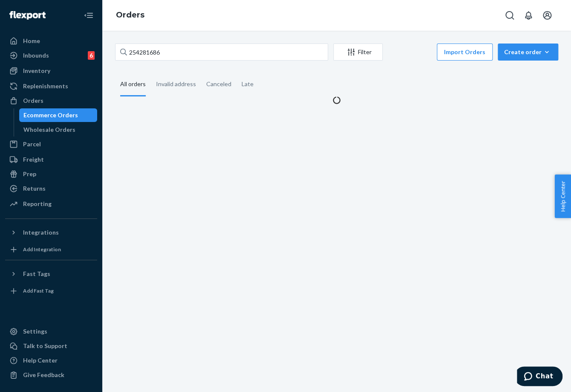
click at [56, 113] on div "Ecommerce Orders" at bounding box center [50, 115] width 55 height 9
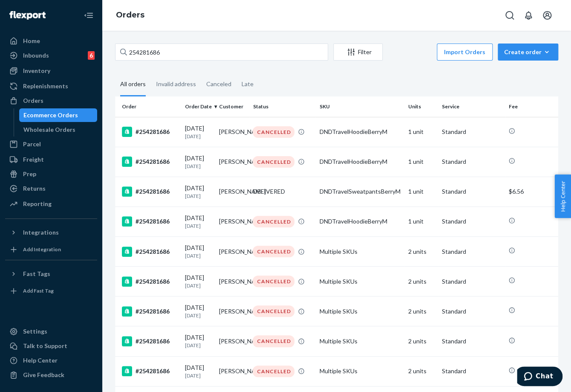
drag, startPoint x: 55, startPoint y: 94, endPoint x: 46, endPoint y: 114, distance: 22.0
click at [55, 94] on link "Orders" at bounding box center [51, 101] width 92 height 14
click at [46, 123] on link "Wholesale Orders" at bounding box center [58, 130] width 78 height 14
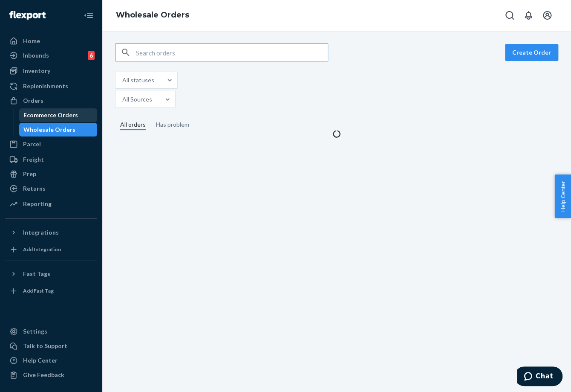
click at [48, 113] on div "Ecommerce Orders" at bounding box center [50, 115] width 55 height 9
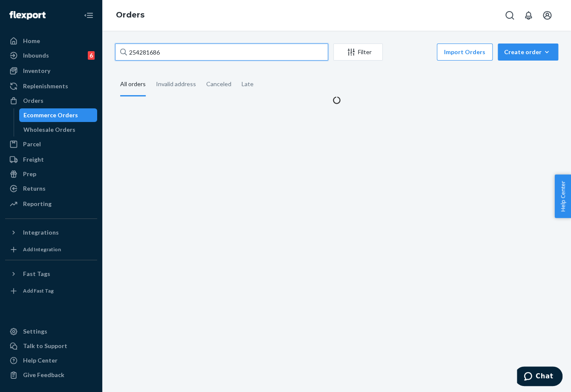
click at [138, 52] on input "254281686" at bounding box center [221, 51] width 213 height 17
paste input "3930139"
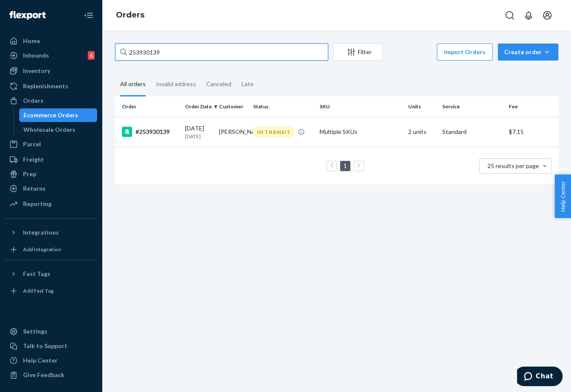
click at [150, 52] on input "253930139" at bounding box center [221, 51] width 213 height 17
paste input "4474918"
type input "254474918"
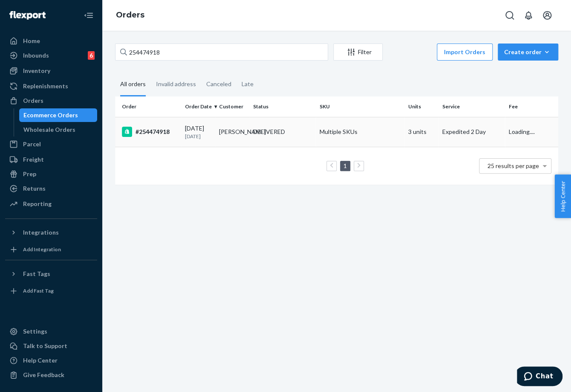
click at [231, 137] on td "[PERSON_NAME]" at bounding box center [233, 132] width 34 height 30
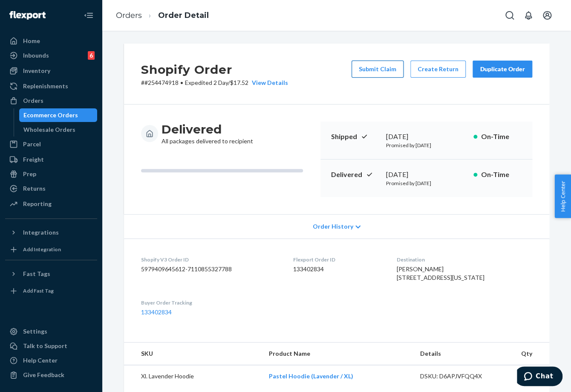
click at [372, 66] on button "Submit Claim" at bounding box center [377, 68] width 52 height 17
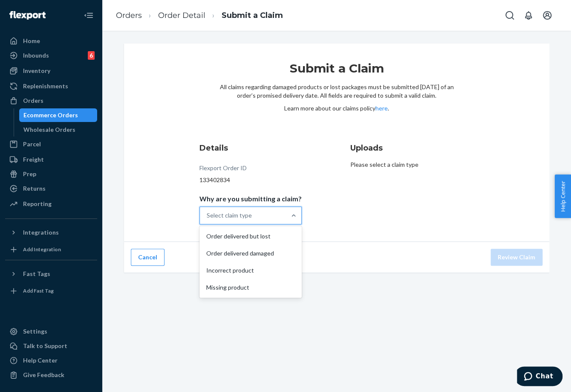
click at [270, 220] on div "Select claim type" at bounding box center [243, 215] width 86 height 17
click at [207, 219] on input "Why are you submitting a claim? option Order delivered but lost focused, 1 of 4…" at bounding box center [207, 215] width 1 height 9
click at [251, 283] on div "Missing product" at bounding box center [250, 287] width 99 height 17
click at [207, 219] on input "Why are you submitting a claim? option Missing product focused, 0 of 4. 4 resul…" at bounding box center [207, 215] width 1 height 9
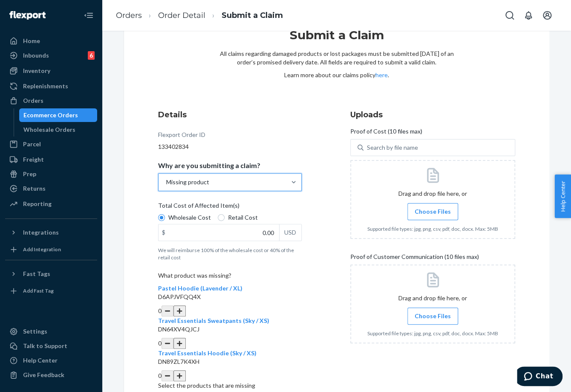
scroll to position [63, 0]
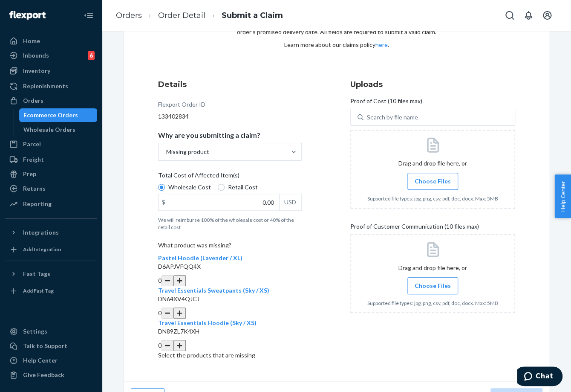
click at [185, 307] on button "button" at bounding box center [179, 312] width 12 height 11
click at [259, 197] on input "0.00" at bounding box center [218, 202] width 121 height 16
type input "32.00"
click at [433, 176] on label "Choose Files" at bounding box center [432, 181] width 51 height 17
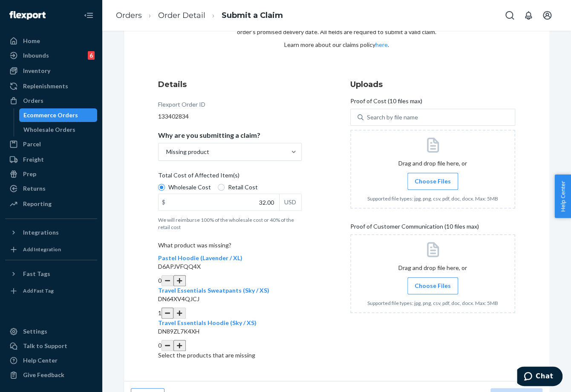
click at [433, 176] on input "Choose Files" at bounding box center [432, 180] width 0 height 9
click at [423, 288] on span "Choose Files" at bounding box center [433, 285] width 36 height 9
click at [432, 288] on input "Choose Files" at bounding box center [432, 285] width 0 height 9
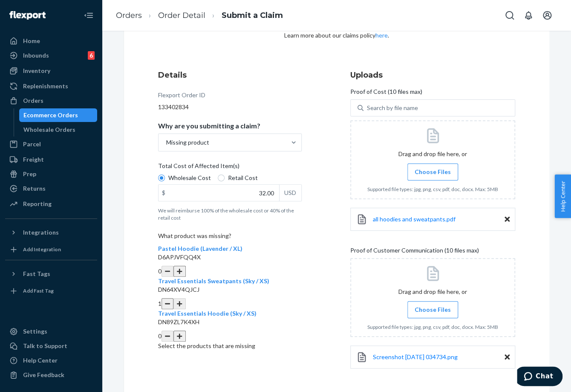
scroll to position [106, 0]
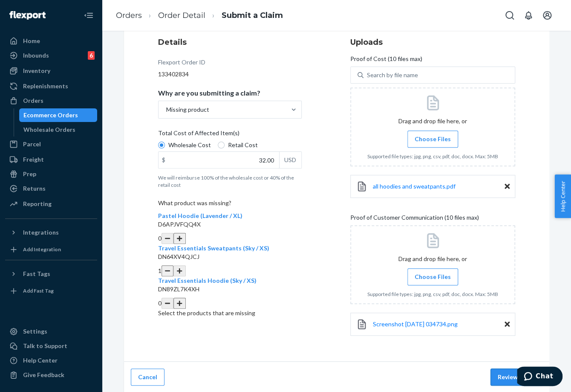
click at [504, 374] on button "Review Claim" at bounding box center [516, 376] width 52 height 17
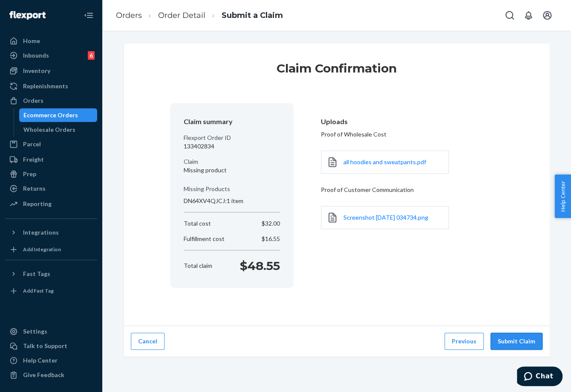
click at [499, 343] on button "Submit Claim" at bounding box center [516, 340] width 52 height 17
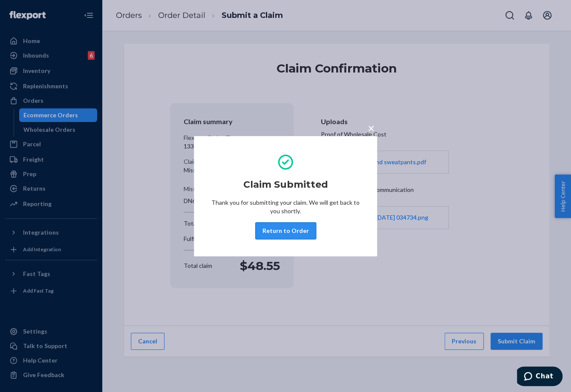
drag, startPoint x: 283, startPoint y: 229, endPoint x: 265, endPoint y: 220, distance: 20.0
click at [283, 228] on button "Return to Order" at bounding box center [285, 230] width 61 height 17
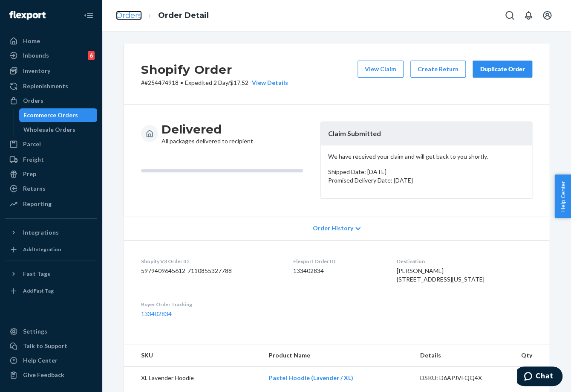
click at [120, 13] on link "Orders" at bounding box center [129, 15] width 26 height 9
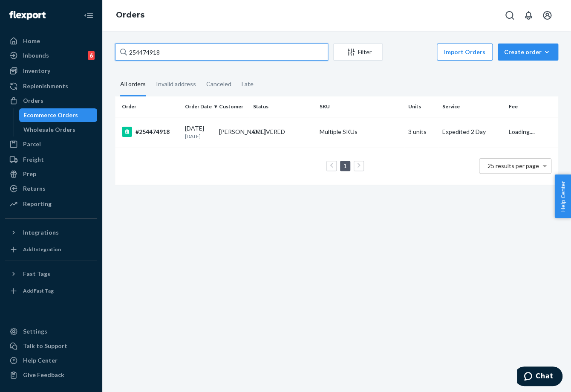
click at [170, 57] on input "254474918" at bounding box center [221, 51] width 213 height 17
paste input "681867"
type input "254681867"
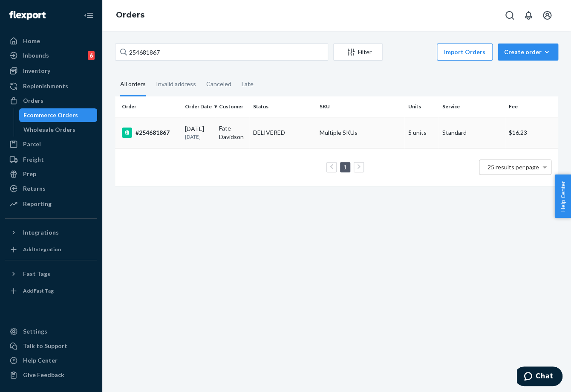
click at [169, 129] on div "#254681867" at bounding box center [150, 132] width 56 height 10
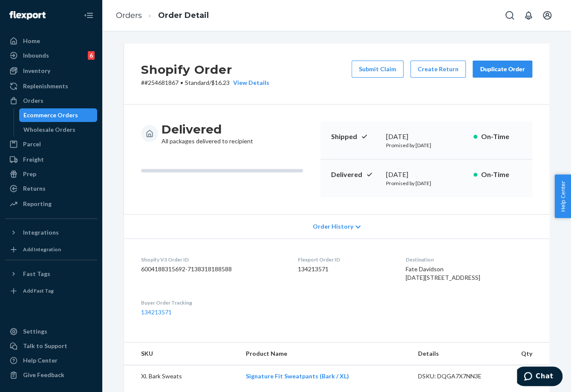
click at [375, 71] on button "Submit Claim" at bounding box center [377, 68] width 52 height 17
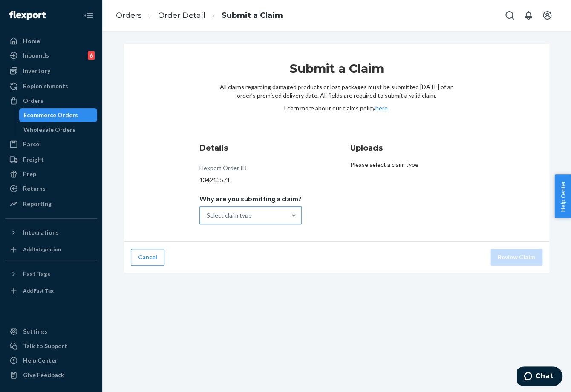
click at [271, 212] on div "Select claim type" at bounding box center [243, 215] width 86 height 17
click at [207, 212] on input "Why are you submitting a claim? Select claim type" at bounding box center [207, 215] width 1 height 9
click at [241, 285] on div "Missing product" at bounding box center [250, 287] width 99 height 17
click at [207, 219] on input "Why are you submitting a claim? option Missing product focused, 0 of 4. 4 resul…" at bounding box center [207, 215] width 1 height 9
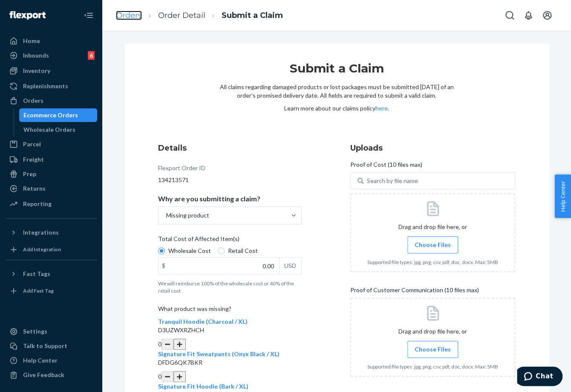
click at [127, 14] on link "Orders" at bounding box center [129, 15] width 26 height 9
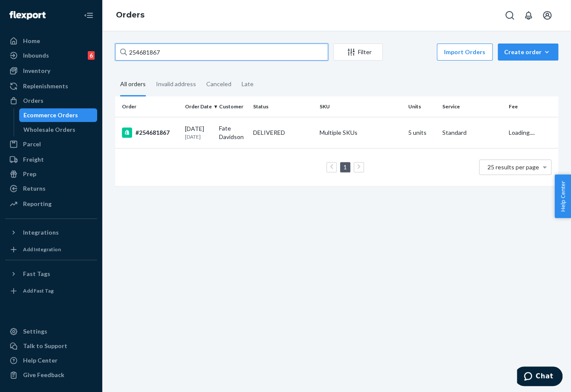
click at [150, 49] on input "254681867" at bounding box center [221, 51] width 213 height 17
paste input "46714"
type input "254646714"
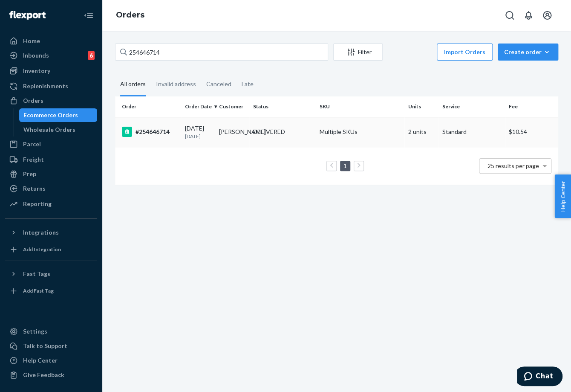
click at [194, 123] on td "[DATE] [DATE]" at bounding box center [198, 132] width 34 height 30
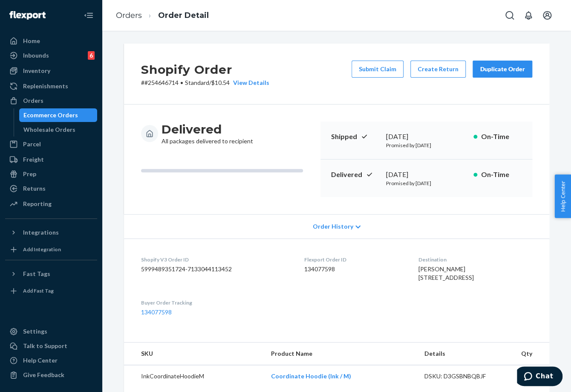
drag, startPoint x: 365, startPoint y: 69, endPoint x: 361, endPoint y: 73, distance: 5.1
click at [365, 68] on button "Submit Claim" at bounding box center [377, 68] width 52 height 17
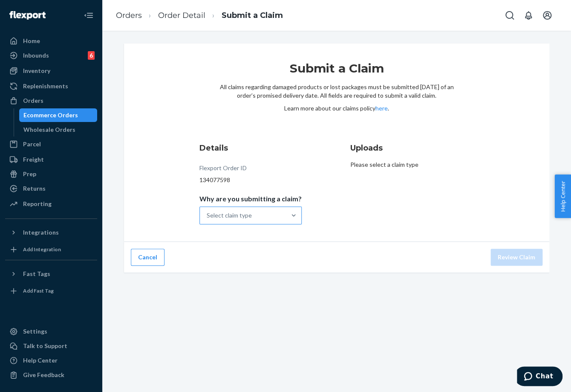
click at [276, 209] on div "Select claim type" at bounding box center [243, 215] width 86 height 17
click at [207, 211] on input "Why are you submitting a claim? Select claim type" at bounding box center [207, 215] width 1 height 9
click at [260, 281] on div "Missing product" at bounding box center [250, 287] width 99 height 17
click at [207, 219] on input "Why are you submitting a claim? option Missing product focused, 4 of 4. 4 resul…" at bounding box center [207, 215] width 1 height 9
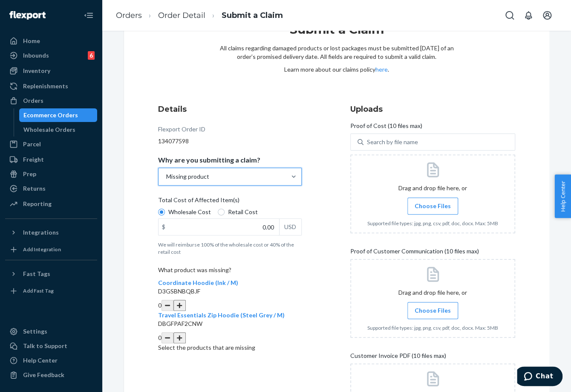
scroll to position [155, 0]
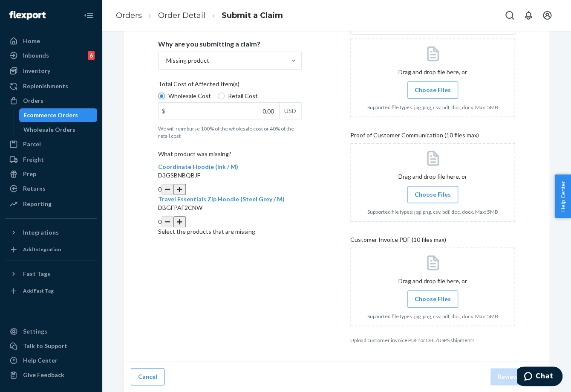
click at [185, 184] on button "button" at bounding box center [179, 189] width 12 height 11
click at [241, 110] on input "0.00" at bounding box center [218, 111] width 121 height 16
type input "47.00"
click at [173, 184] on button "button" at bounding box center [167, 189] width 12 height 11
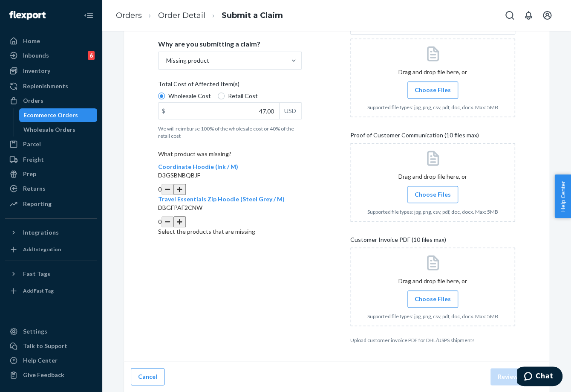
click at [185, 184] on button "button" at bounding box center [179, 189] width 12 height 11
click at [185, 216] on button "button" at bounding box center [179, 221] width 12 height 11
click at [173, 184] on button "button" at bounding box center [167, 189] width 12 height 11
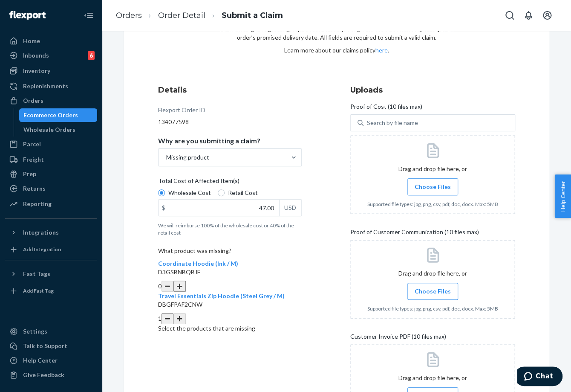
scroll to position [0, 0]
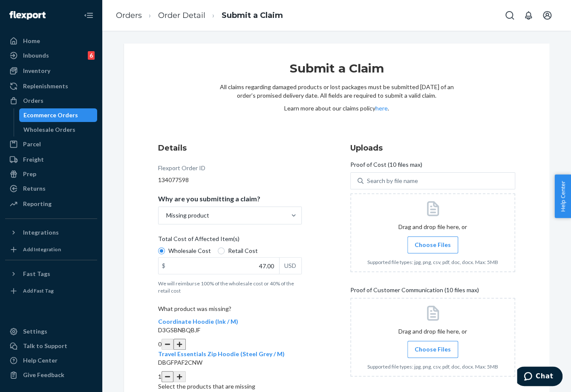
click at [435, 248] on span "Choose Files" at bounding box center [433, 244] width 36 height 9
click at [433, 248] on input "Choose Files" at bounding box center [432, 244] width 0 height 9
click at [433, 343] on label "Choose Files" at bounding box center [432, 348] width 51 height 17
click at [433, 344] on input "Choose Files" at bounding box center [432, 348] width 0 height 9
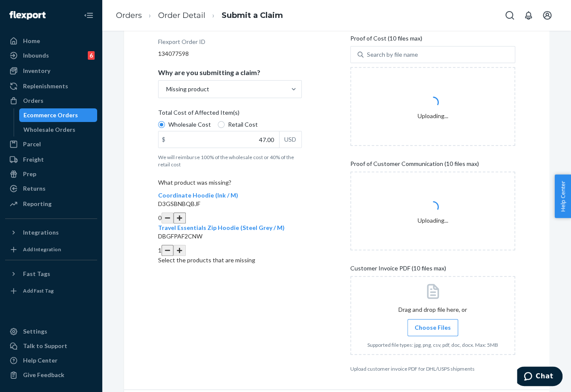
scroll to position [155, 0]
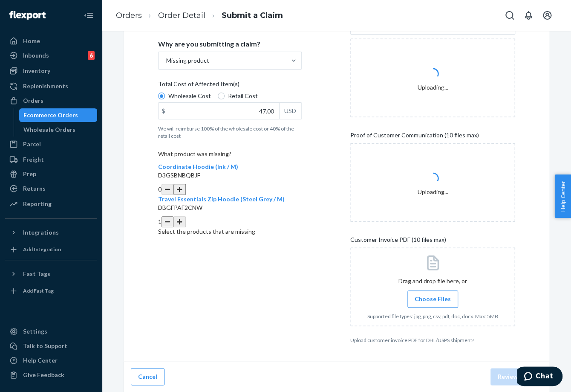
click at [432, 301] on span "Choose Files" at bounding box center [433, 298] width 36 height 9
click at [432, 301] on input "Choose Files" at bounding box center [432, 298] width 0 height 9
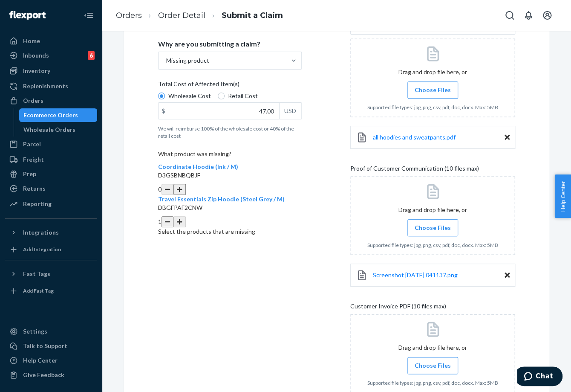
click at [430, 365] on span "Choose Files" at bounding box center [433, 365] width 36 height 9
click at [432, 365] on input "Choose Files" at bounding box center [432, 364] width 0 height 9
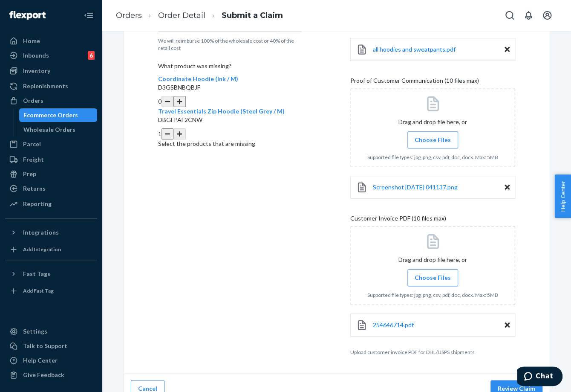
scroll to position [254, 0]
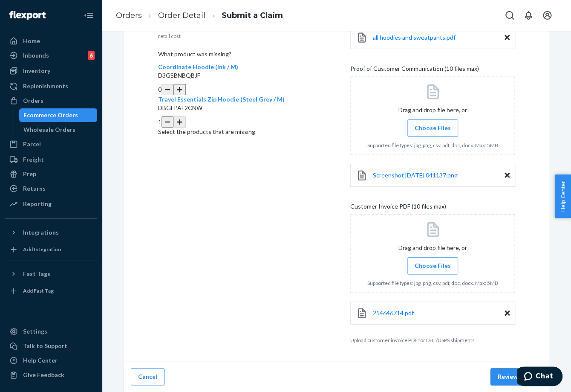
click at [497, 380] on button "Review Claim" at bounding box center [516, 376] width 52 height 17
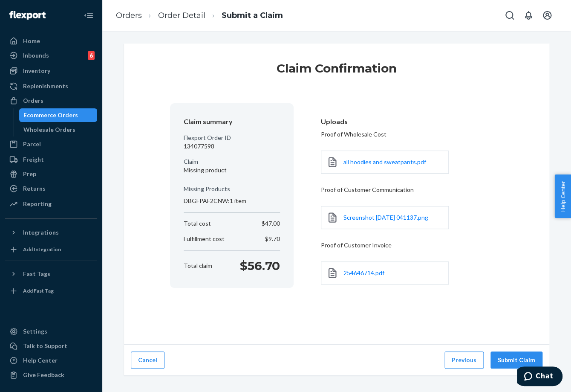
scroll to position [0, 0]
click at [518, 349] on div "Cancel Previous Submit Claim" at bounding box center [336, 359] width 425 height 31
click at [511, 360] on button "Submit Claim" at bounding box center [516, 359] width 52 height 17
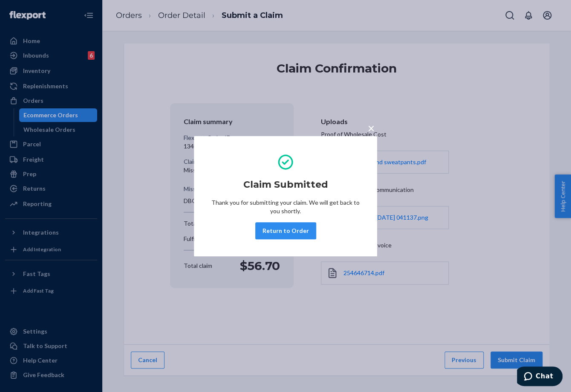
drag, startPoint x: 293, startPoint y: 231, endPoint x: 232, endPoint y: 159, distance: 93.7
click at [291, 231] on button "Return to Order" at bounding box center [285, 230] width 61 height 17
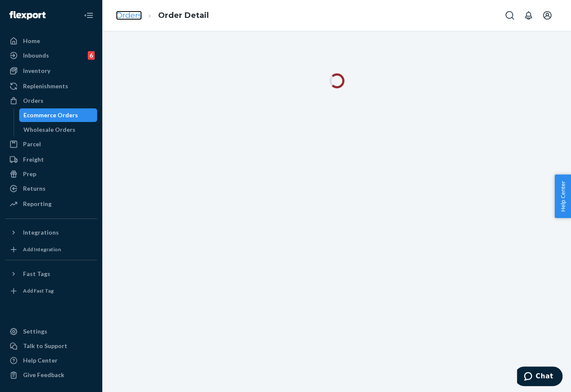
click at [132, 16] on link "Orders" at bounding box center [129, 15] width 26 height 9
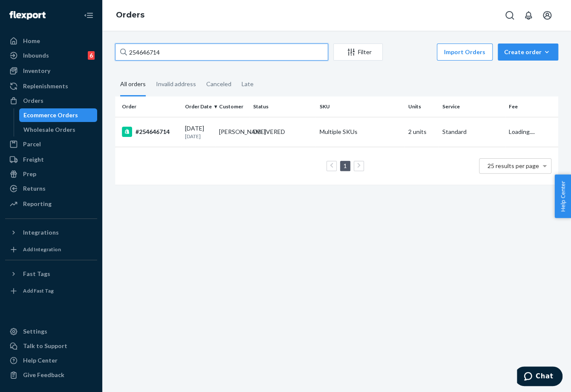
click at [147, 52] on input "254646714" at bounding box center [221, 51] width 213 height 17
paste input "134235"
type input "254134235"
click at [187, 132] on div "[DATE] [DATE]" at bounding box center [198, 132] width 27 height 16
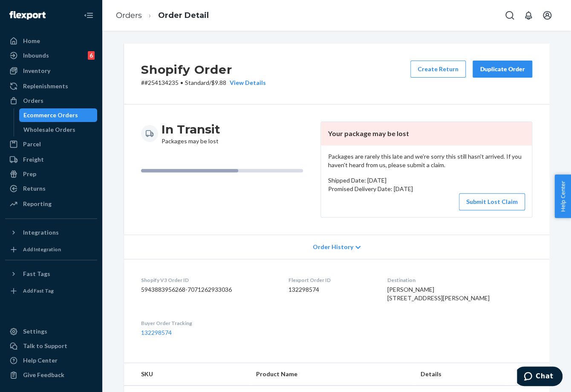
drag, startPoint x: 497, startPoint y: 200, endPoint x: 256, endPoint y: 55, distance: 281.5
click at [497, 200] on button "Submit Lost Claim" at bounding box center [492, 201] width 66 height 17
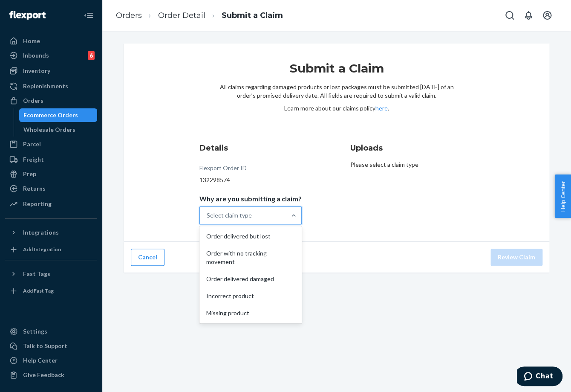
click at [268, 218] on div "Select claim type" at bounding box center [243, 215] width 86 height 17
click at [207, 218] on input "Why are you submitting a claim? option Order delivered but lost focused, 1 of 5…" at bounding box center [207, 215] width 1 height 9
click at [255, 262] on div "Order with no tracking movement" at bounding box center [250, 258] width 99 height 26
click at [207, 219] on input "Why are you submitting a claim? option Order with no tracking movement focused,…" at bounding box center [207, 215] width 1 height 9
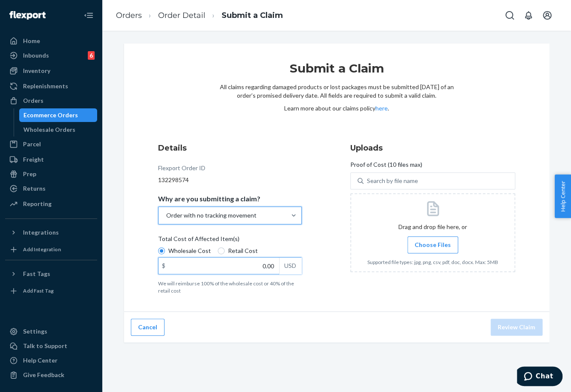
click at [258, 271] on input "0.00" at bounding box center [218, 265] width 121 height 16
type input "84.00"
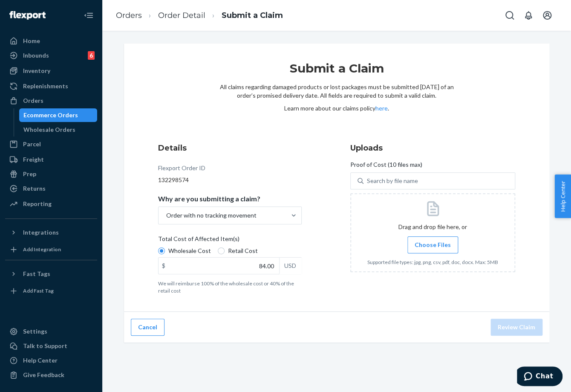
click at [419, 248] on span "Choose Files" at bounding box center [433, 244] width 36 height 9
click at [432, 248] on input "Choose Files" at bounding box center [432, 244] width 0 height 9
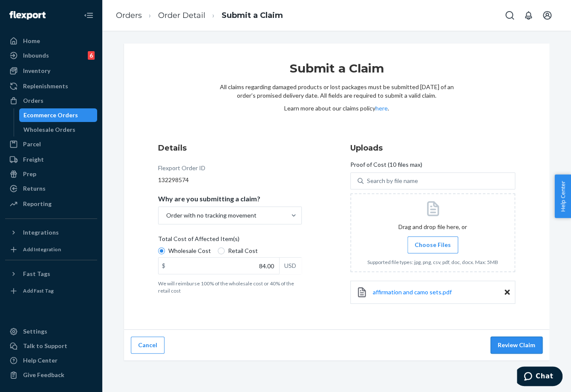
click at [517, 340] on button "Review Claim" at bounding box center [516, 344] width 52 height 17
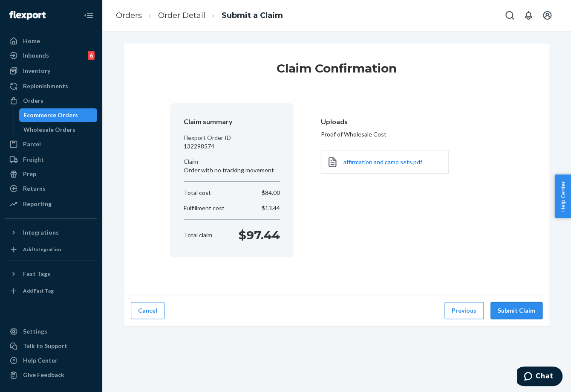
click at [523, 309] on button "Submit Claim" at bounding box center [516, 310] width 52 height 17
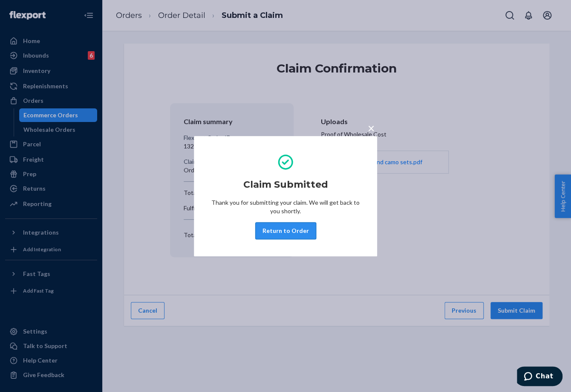
click at [286, 238] on button "Return to Order" at bounding box center [285, 230] width 61 height 17
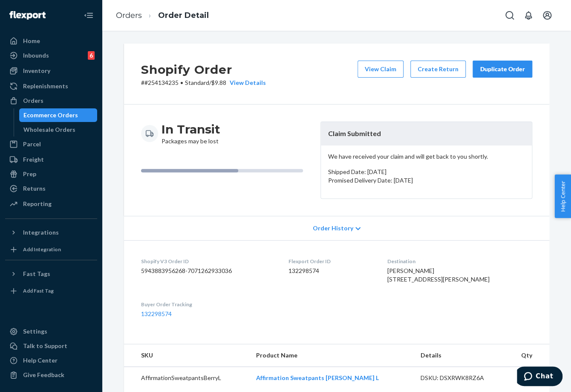
click at [496, 69] on div "Duplicate Order" at bounding box center [502, 69] width 45 height 9
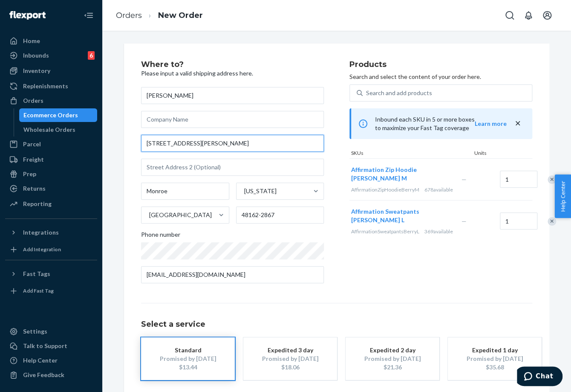
drag, startPoint x: 204, startPoint y: 145, endPoint x: 113, endPoint y: 147, distance: 90.3
click at [118, 147] on div "Where to? Please input a valid shipping address here. [PERSON_NAME] [STREET_ADD…" at bounding box center [337, 236] width 438 height 387
paste input ", [GEOGRAPHIC_DATA]"
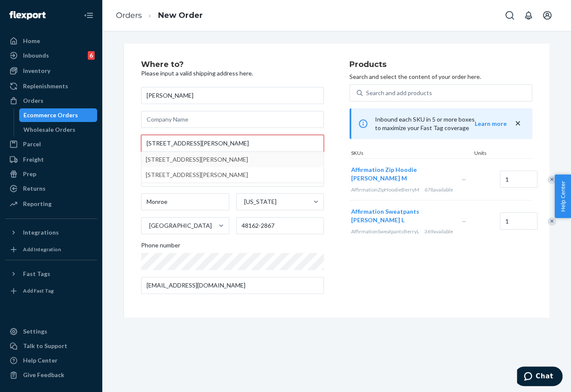
type input "[STREET_ADDRESS][PERSON_NAME]"
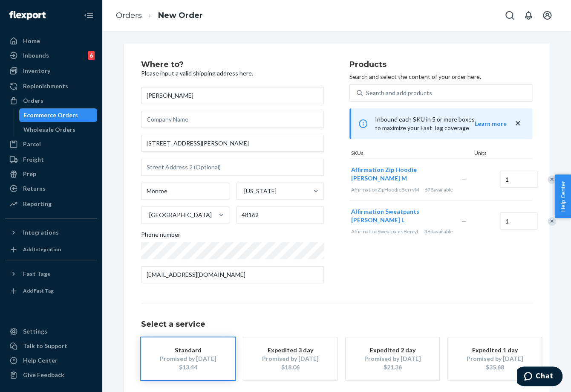
click at [348, 311] on div "Select a service Standard Promised by [DATE] $13.44 Expedited 3 day Promised by…" at bounding box center [336, 340] width 391 height 77
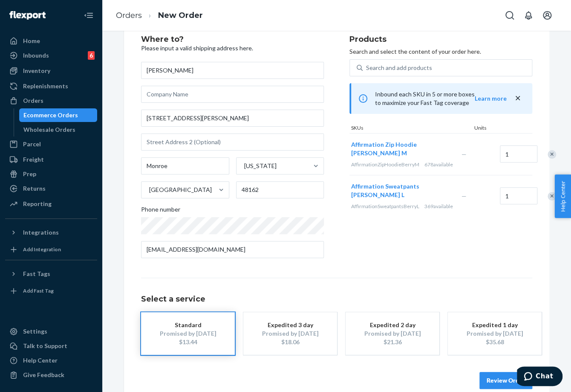
scroll to position [39, 0]
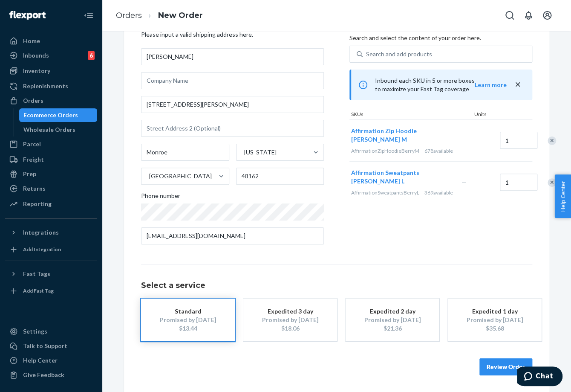
click at [498, 363] on button "Review Order" at bounding box center [505, 366] width 53 height 17
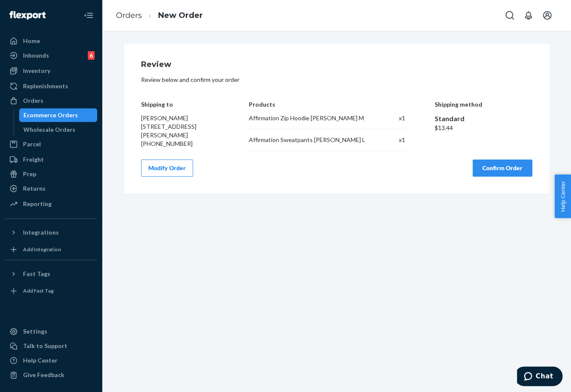
scroll to position [0, 0]
click at [502, 164] on button "Confirm Order" at bounding box center [502, 167] width 60 height 17
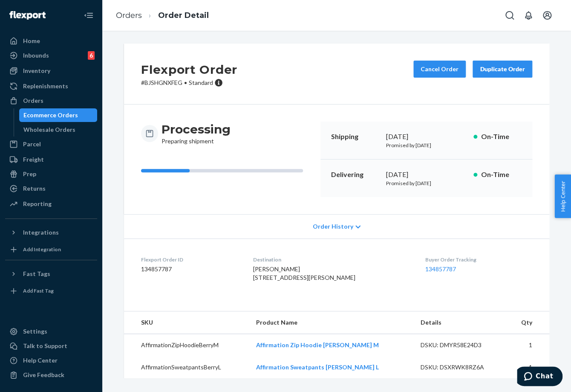
drag, startPoint x: 380, startPoint y: 138, endPoint x: 412, endPoint y: 135, distance: 32.1
click at [412, 135] on div "Shipping [DATE] Promised by [DATE] On-Time" at bounding box center [426, 140] width 212 height 38
copy div "[DATE]"
click at [435, 271] on link "134857787" at bounding box center [440, 268] width 31 height 7
